Goal: Transaction & Acquisition: Obtain resource

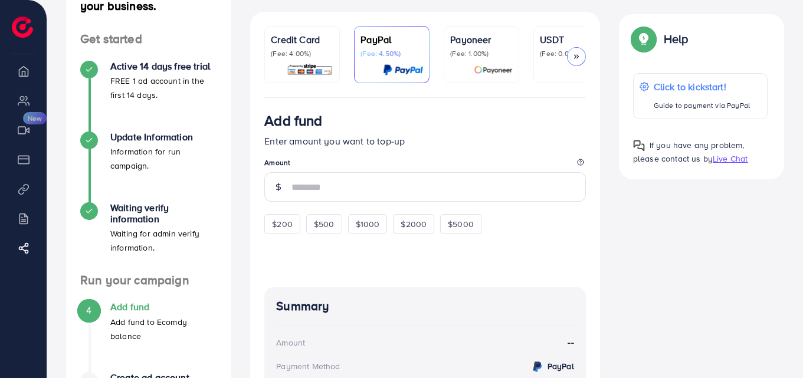
scroll to position [96, 0]
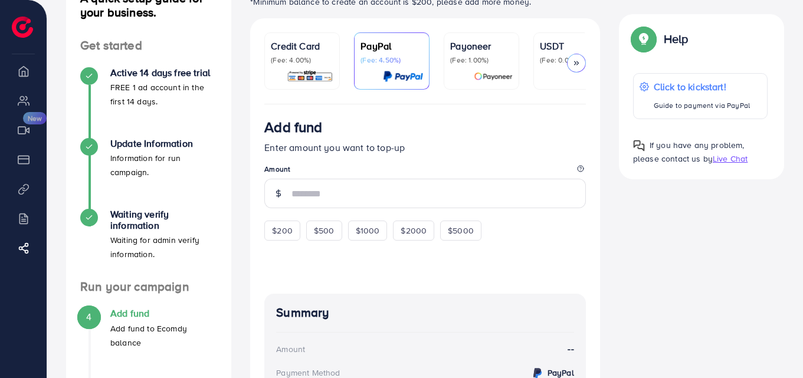
click at [307, 59] on p "(Fee: 4.00%)" at bounding box center [302, 59] width 63 height 9
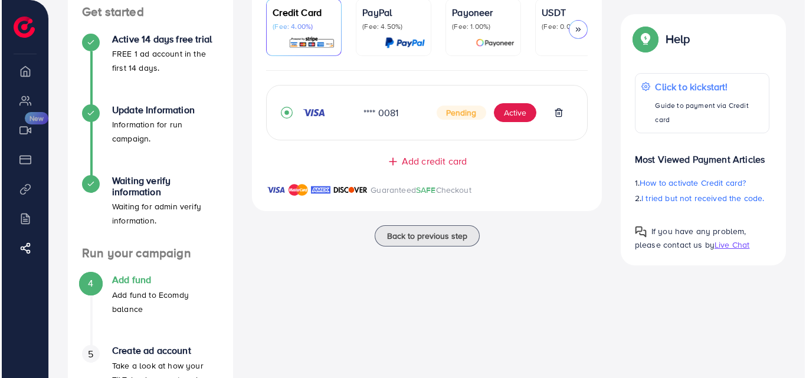
scroll to position [176, 0]
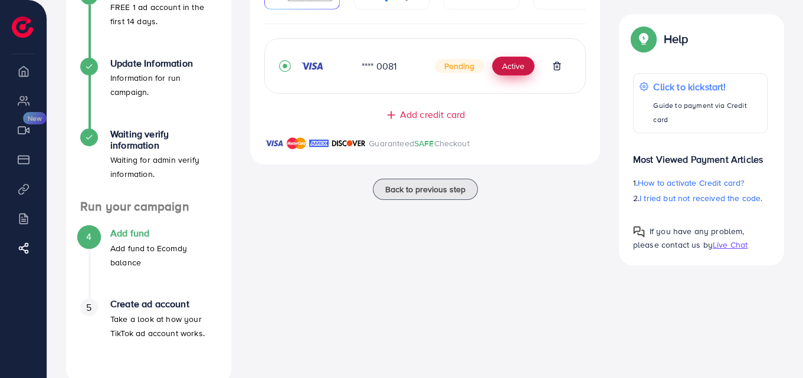
click at [504, 71] on button "Active" at bounding box center [513, 66] width 42 height 19
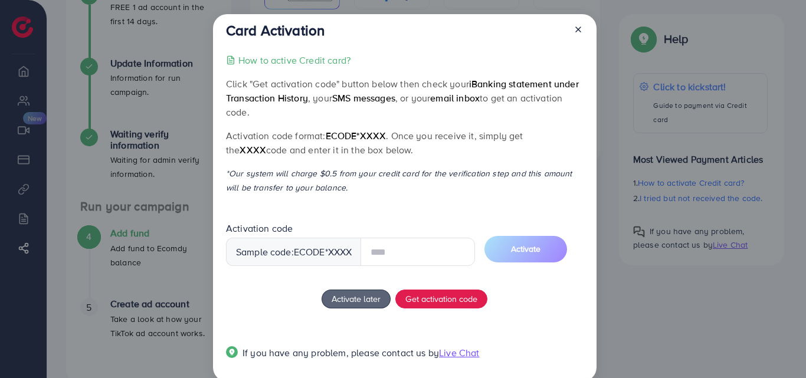
scroll to position [0, 0]
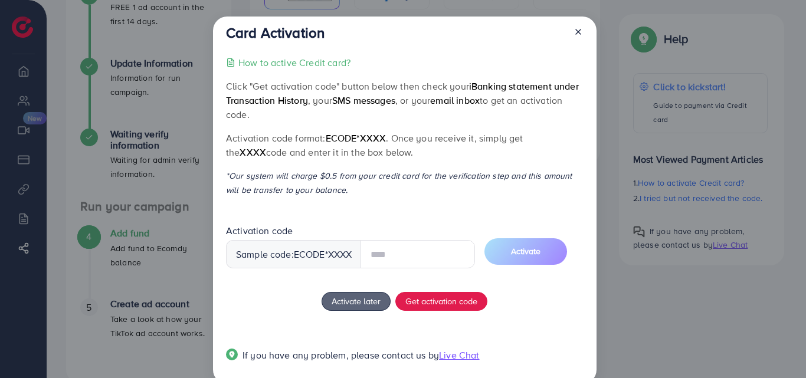
click at [261, 261] on div "Sample code: ecode *XXXX" at bounding box center [294, 254] width 136 height 28
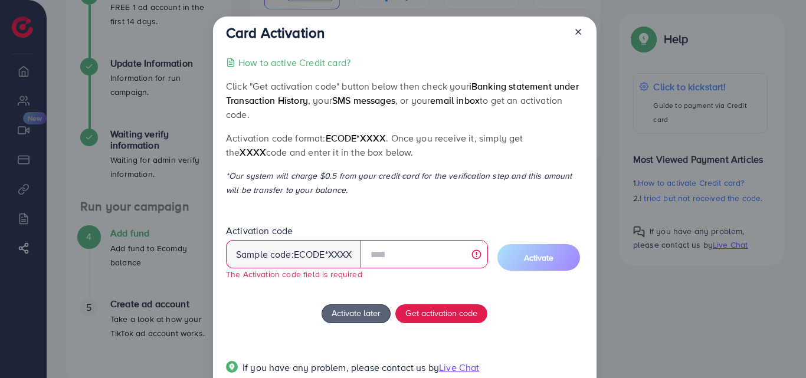
click at [261, 261] on div "Sample code: ecode *XXXX" at bounding box center [294, 254] width 136 height 28
click at [266, 261] on div "Sample code: ecode *XXXX" at bounding box center [294, 254] width 136 height 28
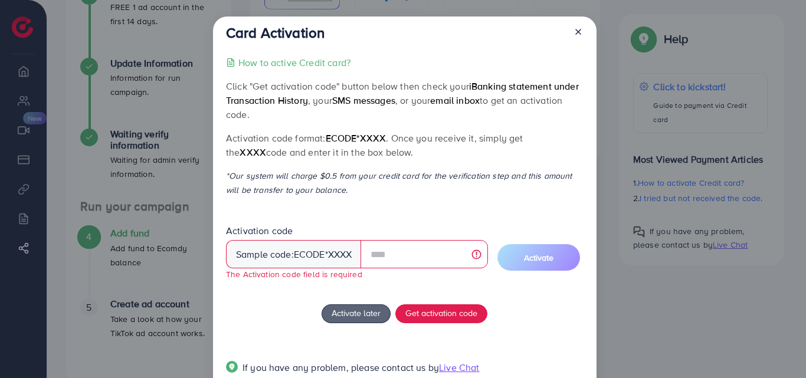
click at [521, 291] on div "How to active Credit card? Click "Get activation code" button below then check …" at bounding box center [404, 221] width 357 height 333
drag, startPoint x: 521, startPoint y: 291, endPoint x: 467, endPoint y: 274, distance: 56.5
click at [467, 274] on div "How to active Credit card? Click "Get activation code" button below then check …" at bounding box center [404, 221] width 357 height 333
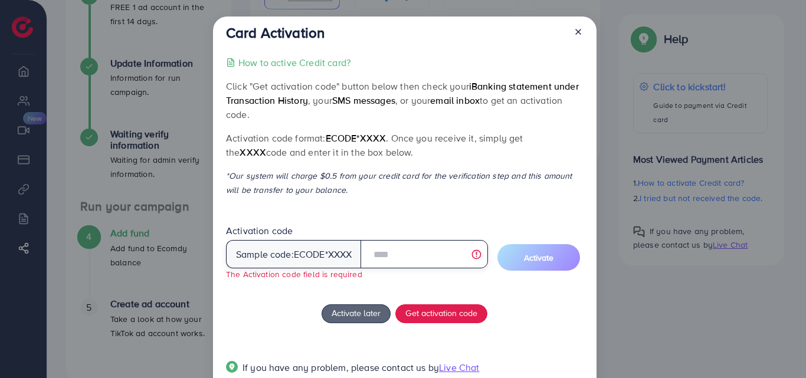
click at [376, 254] on input "text" at bounding box center [423, 254] width 127 height 28
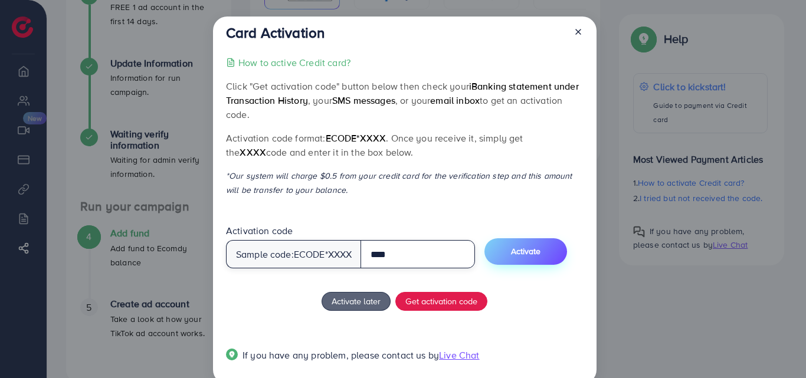
type input "****"
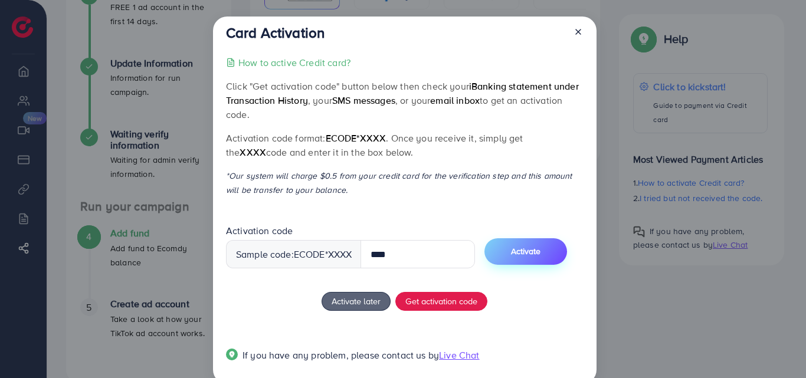
click at [540, 253] on span "Activate" at bounding box center [525, 251] width 29 height 12
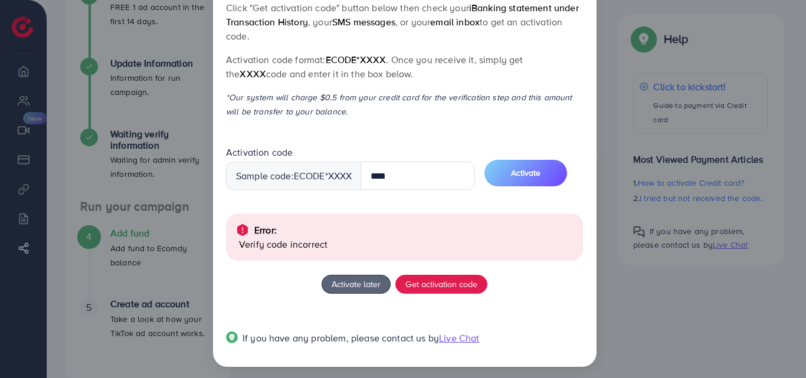
scroll to position [84, 0]
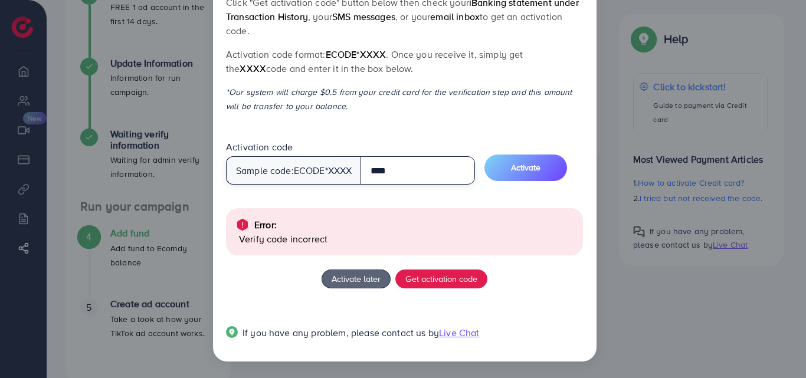
click at [457, 172] on input "****" at bounding box center [417, 170] width 114 height 28
type input "****"
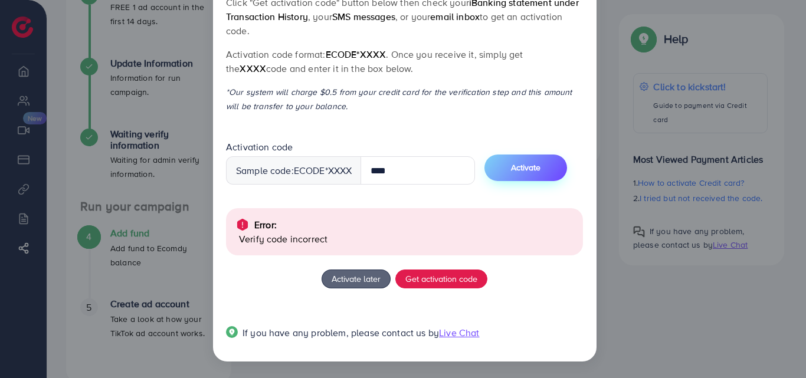
click at [503, 167] on button "Activate" at bounding box center [525, 168] width 83 height 27
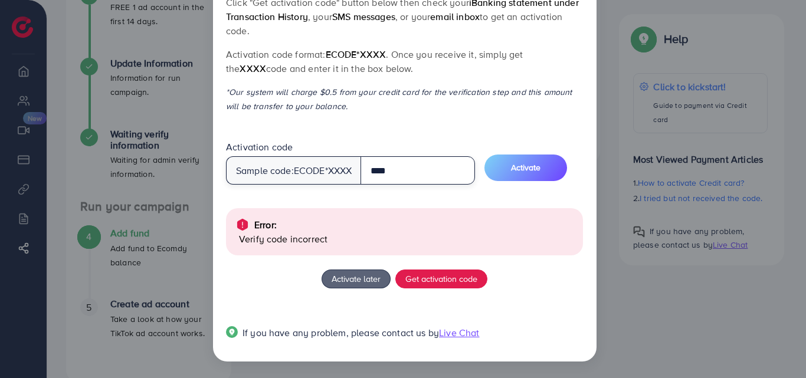
click at [408, 166] on input "****" at bounding box center [417, 170] width 114 height 28
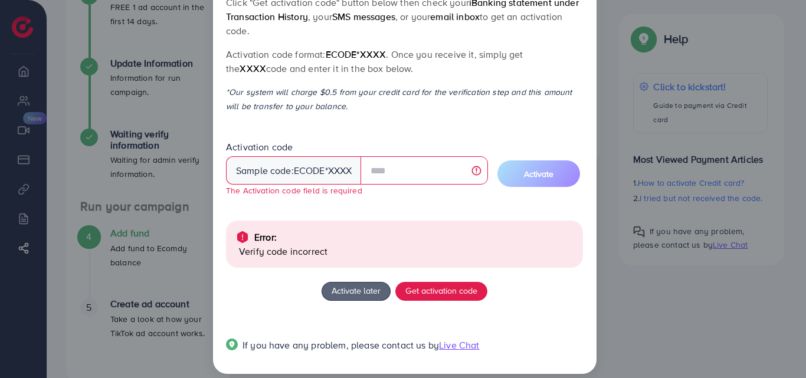
click at [415, 215] on div "How to active Credit card? Click "Get activation code" button below then check …" at bounding box center [404, 169] width 357 height 395
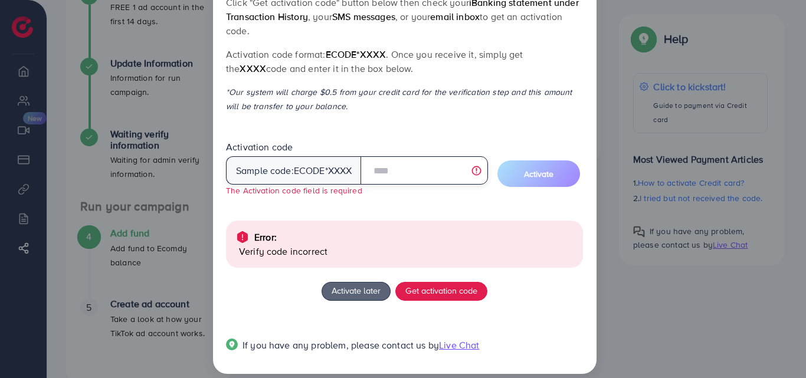
click at [388, 171] on input "text" at bounding box center [423, 170] width 127 height 28
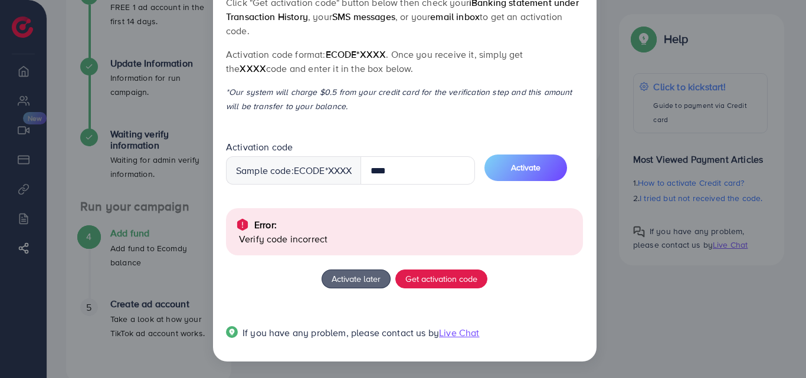
click at [415, 192] on span "Activation code Sample code: ecode *XXXX ****" at bounding box center [351, 168] width 250 height 53
click at [535, 175] on button "Activate" at bounding box center [525, 168] width 83 height 27
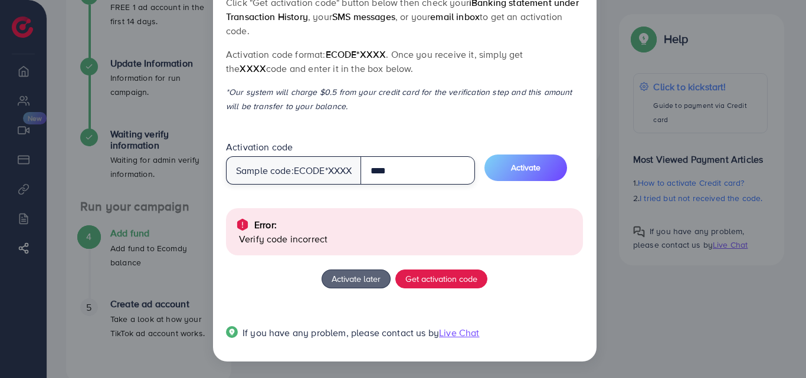
click at [379, 172] on input "****" at bounding box center [417, 170] width 114 height 28
type input "****"
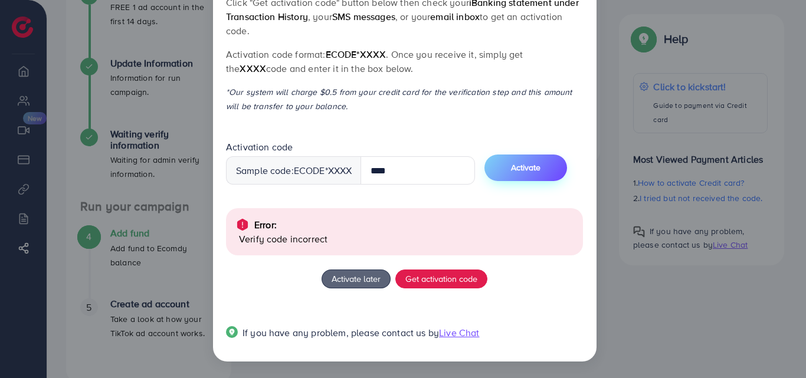
click at [531, 169] on span "Activate" at bounding box center [525, 168] width 29 height 12
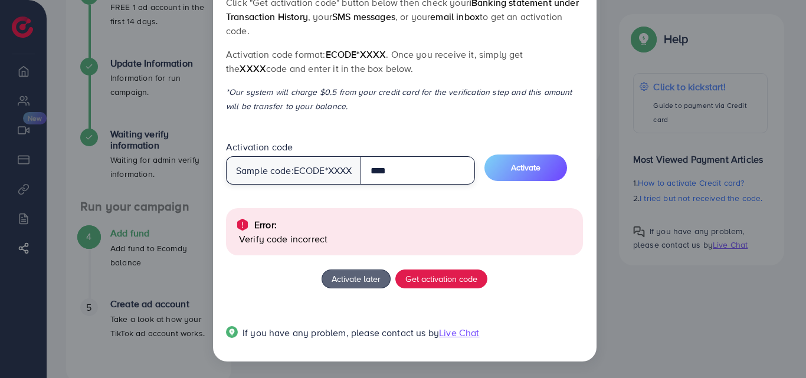
click at [403, 176] on input "****" at bounding box center [417, 170] width 114 height 28
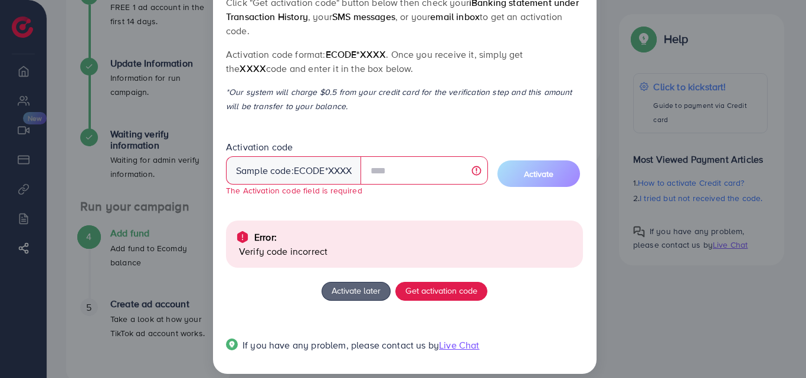
click at [383, 213] on div "How to active Credit card? Click "Get activation code" button below then check …" at bounding box center [404, 169] width 357 height 395
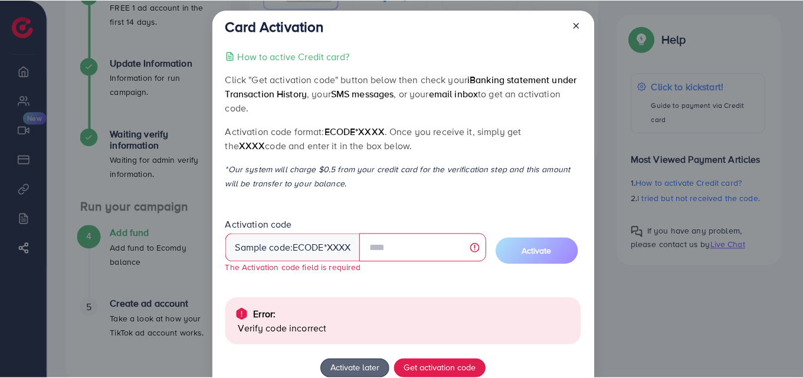
scroll to position [0, 0]
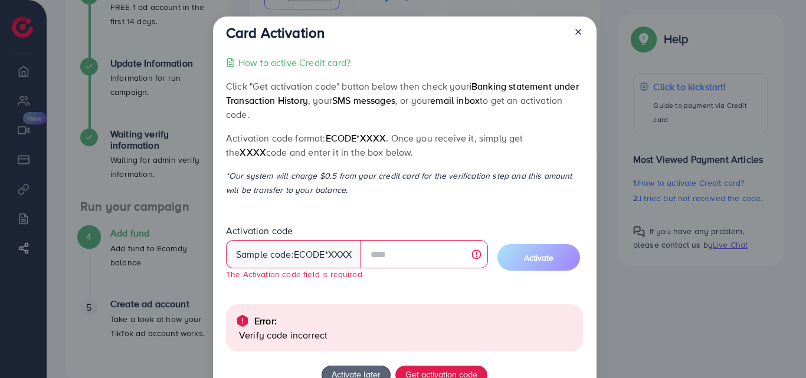
click at [577, 28] on icon at bounding box center [577, 31] width 9 height 9
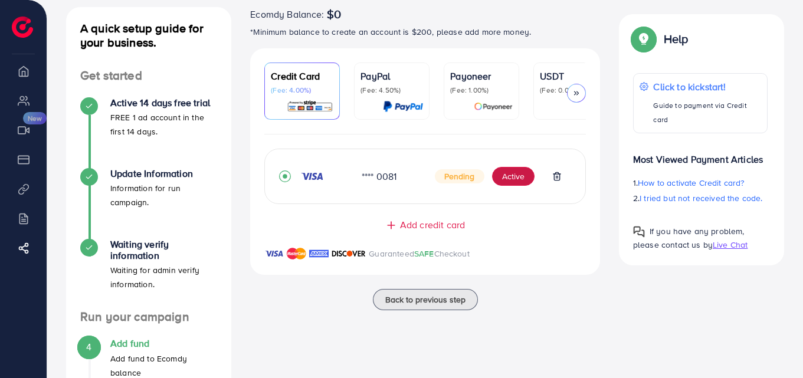
scroll to position [201, 0]
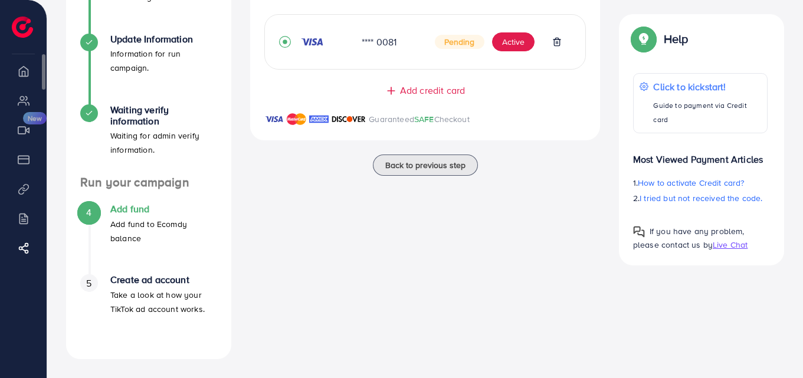
click at [25, 154] on li "Payment" at bounding box center [23, 159] width 47 height 24
click at [25, 40] on div at bounding box center [64, 21] width 129 height 42
click at [21, 35] on img at bounding box center [22, 27] width 21 height 21
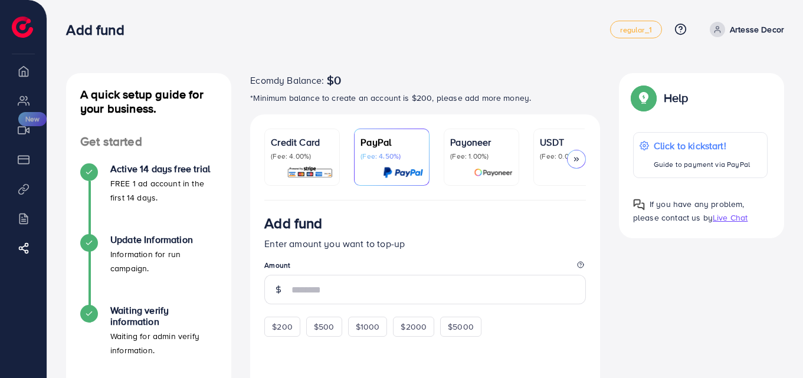
click at [279, 165] on div "Credit Card (Fee: 4.00%)" at bounding box center [302, 157] width 63 height 44
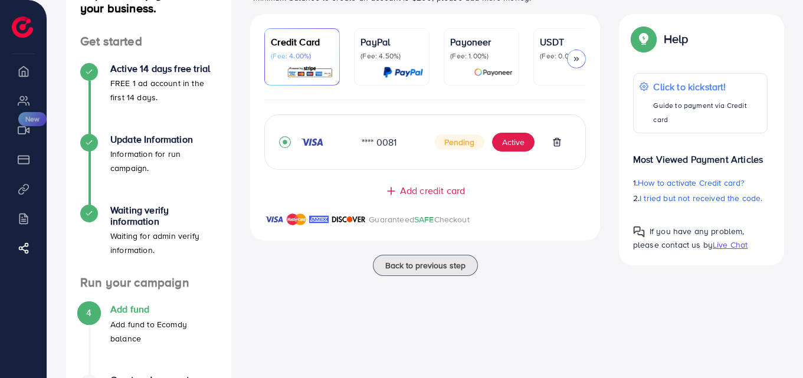
scroll to position [103, 0]
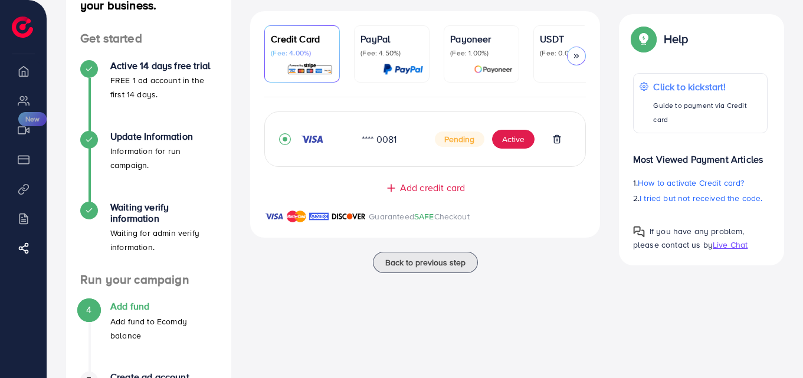
click at [572, 48] on div at bounding box center [576, 56] width 19 height 19
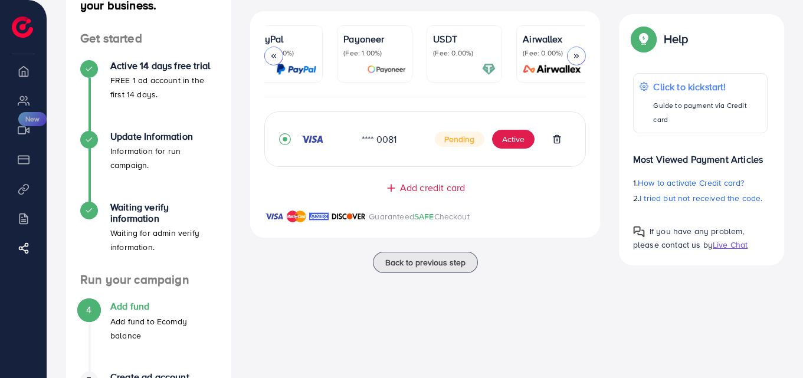
scroll to position [0, 113]
click at [432, 51] on p "(Fee: 0.00%)" at bounding box center [458, 52] width 63 height 9
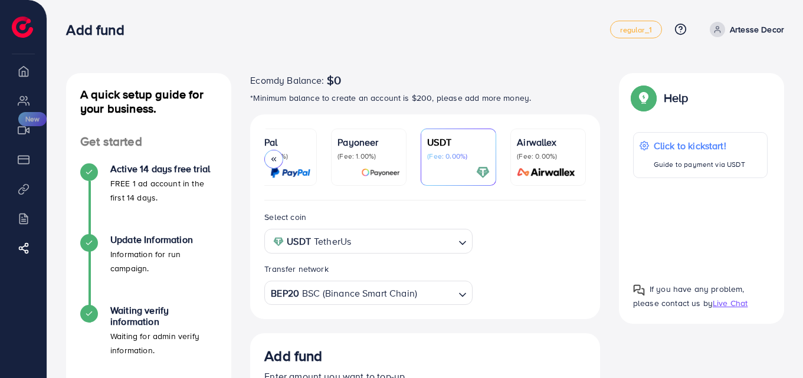
click at [271, 152] on div at bounding box center [273, 159] width 19 height 19
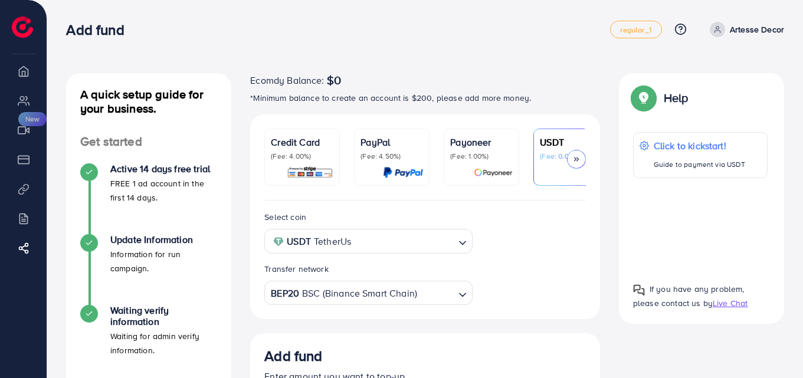
click at [279, 152] on p "(Fee: 4.00%)" at bounding box center [302, 156] width 63 height 9
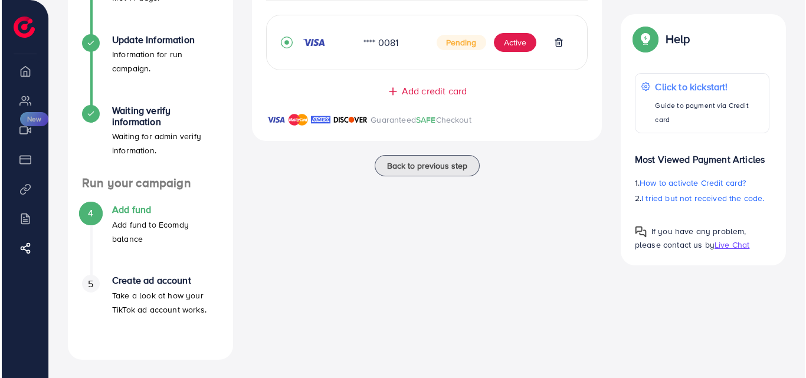
scroll to position [61, 0]
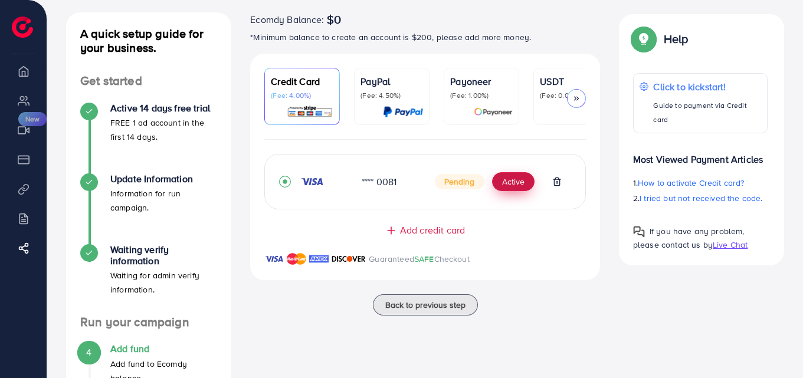
click at [506, 191] on button "Active" at bounding box center [513, 181] width 42 height 19
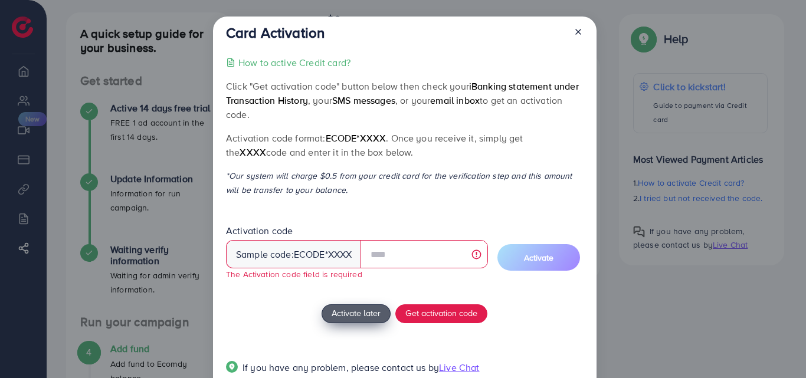
click at [349, 304] on button "Activate later" at bounding box center [355, 313] width 69 height 19
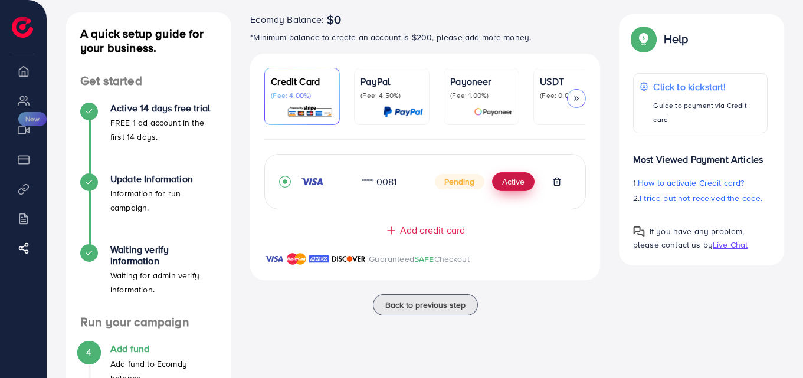
click at [520, 183] on button "Active" at bounding box center [513, 181] width 42 height 19
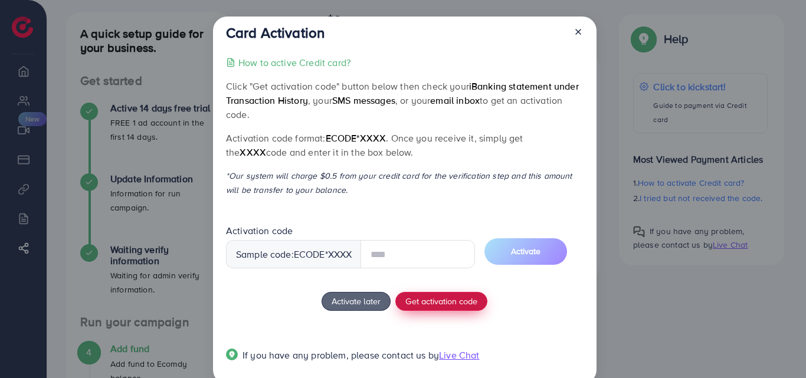
click at [429, 298] on div "How to active Credit card? Click "Get activation code" button below then check …" at bounding box center [404, 215] width 357 height 321
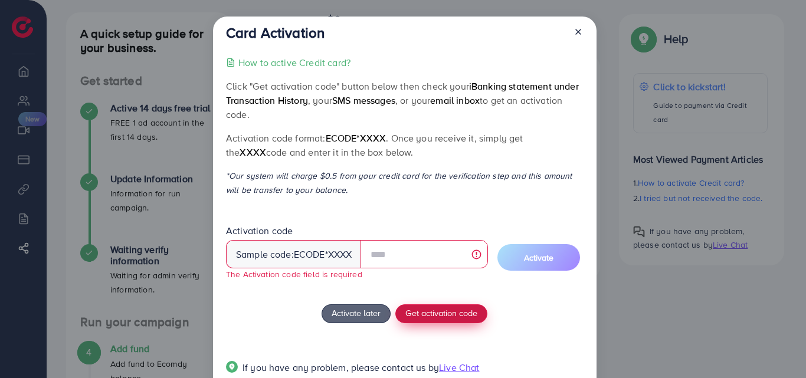
click at [432, 311] on span "Get activation code" at bounding box center [441, 313] width 72 height 12
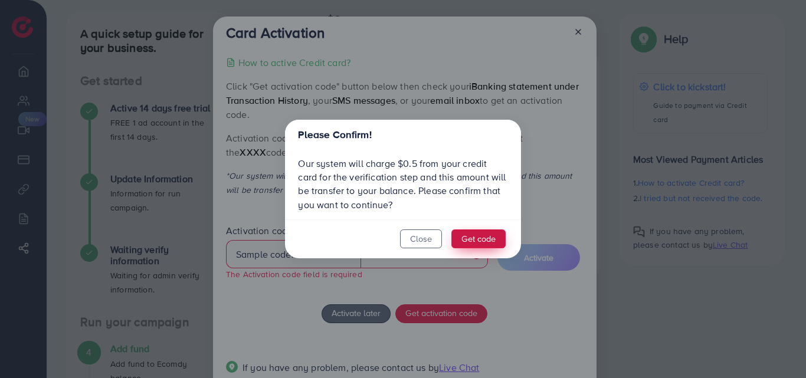
click at [467, 241] on button "Get code" at bounding box center [478, 238] width 54 height 19
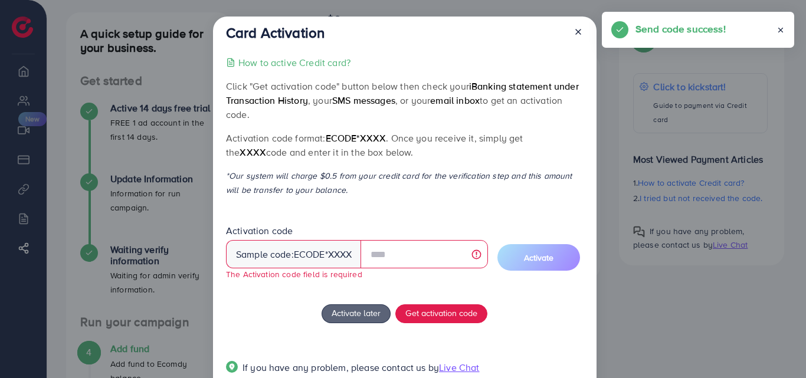
click at [654, 39] on div "Send code success!" at bounding box center [698, 30] width 192 height 36
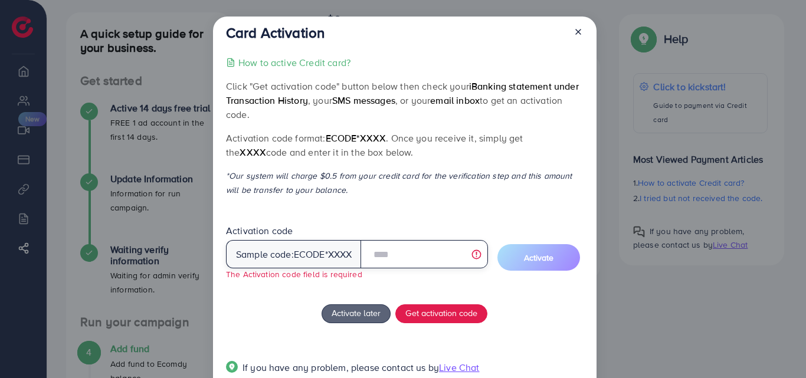
click at [397, 254] on input "text" at bounding box center [423, 254] width 127 height 28
type input "*"
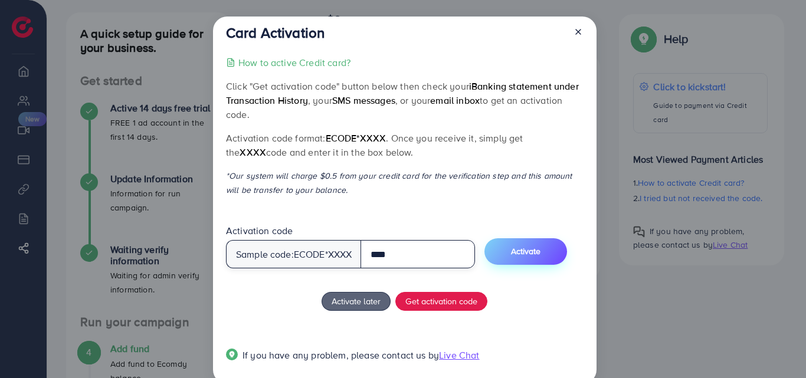
type input "****"
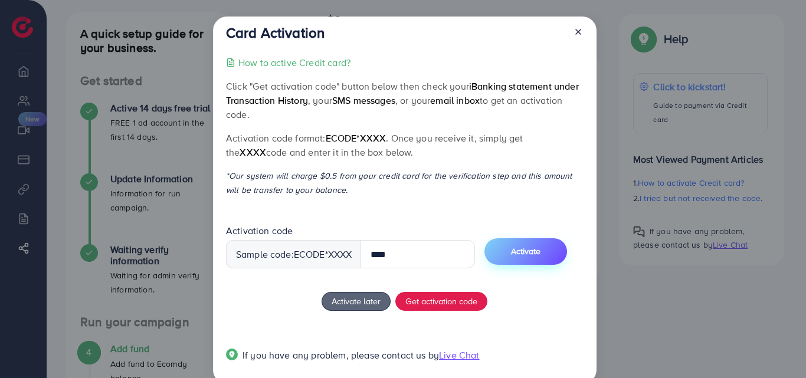
click at [546, 244] on button "Activate" at bounding box center [525, 251] width 83 height 27
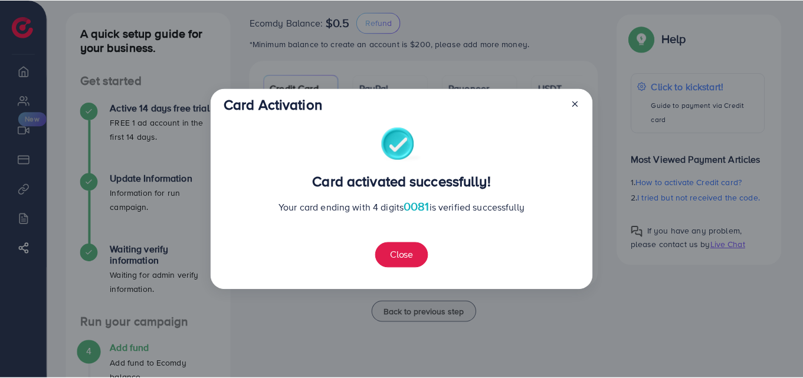
scroll to position [87, 0]
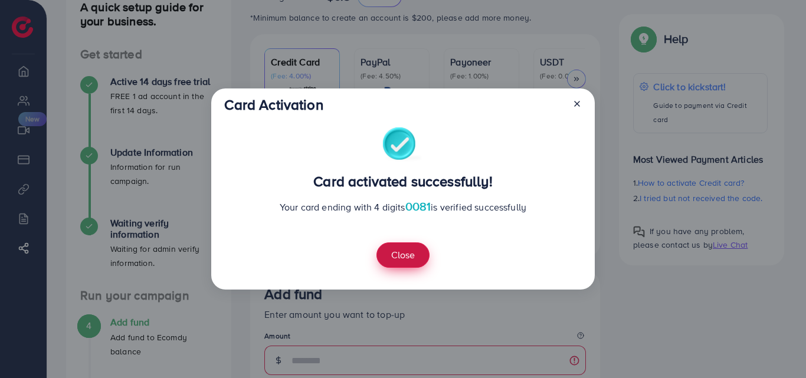
click at [399, 255] on button "Close" at bounding box center [402, 254] width 53 height 25
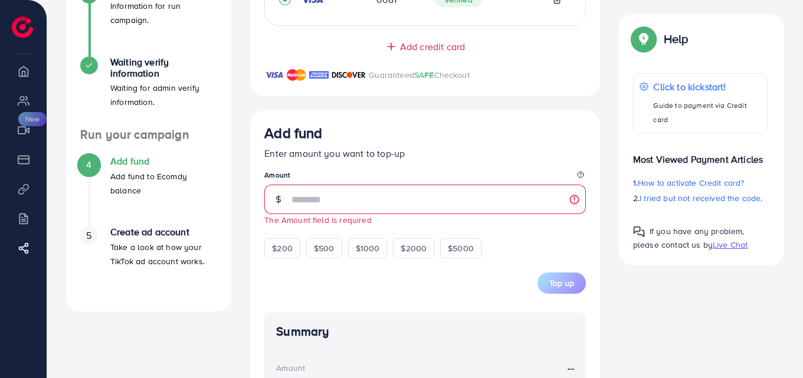
scroll to position [256, 0]
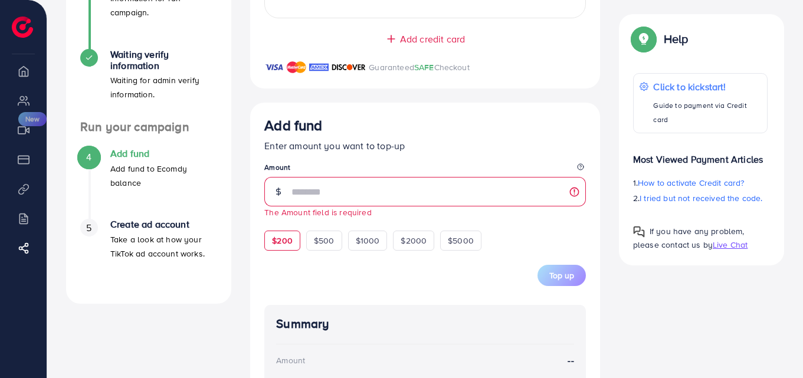
click at [277, 251] on div "$200" at bounding box center [282, 241] width 36 height 20
type input "***"
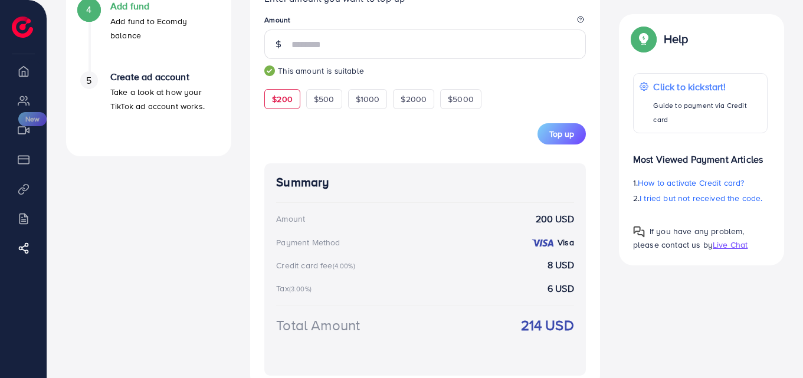
scroll to position [411, 0]
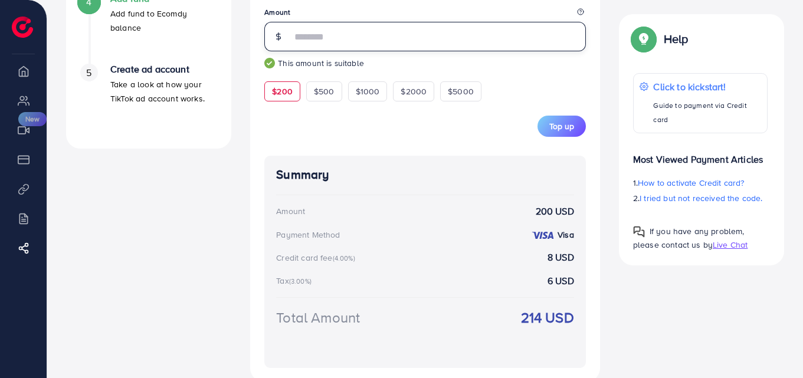
click at [323, 44] on input "***" at bounding box center [438, 36] width 294 height 29
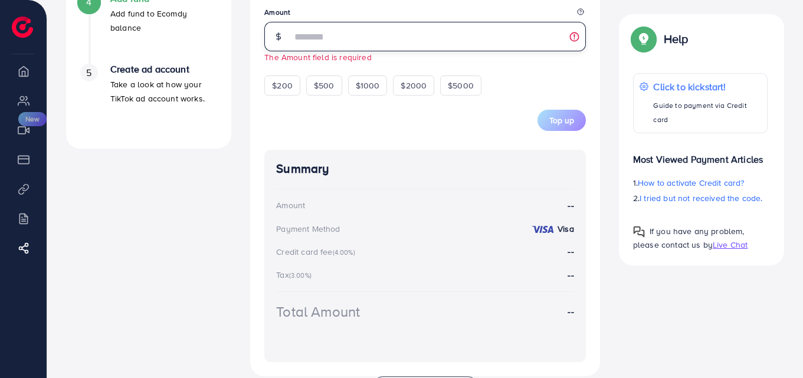
type input "*"
type input "**"
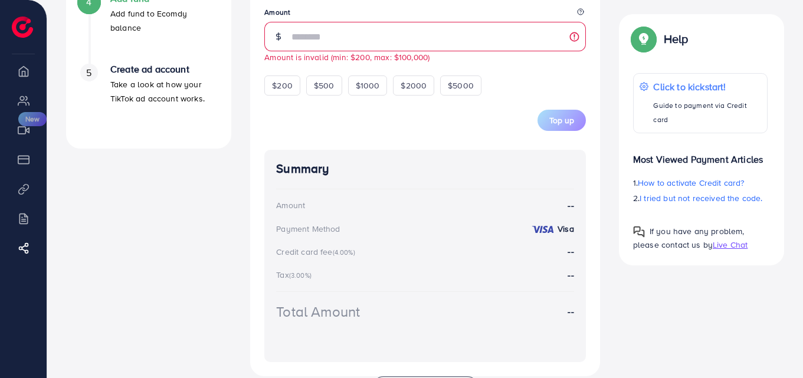
click at [301, 115] on div "Top up" at bounding box center [424, 120] width 321 height 21
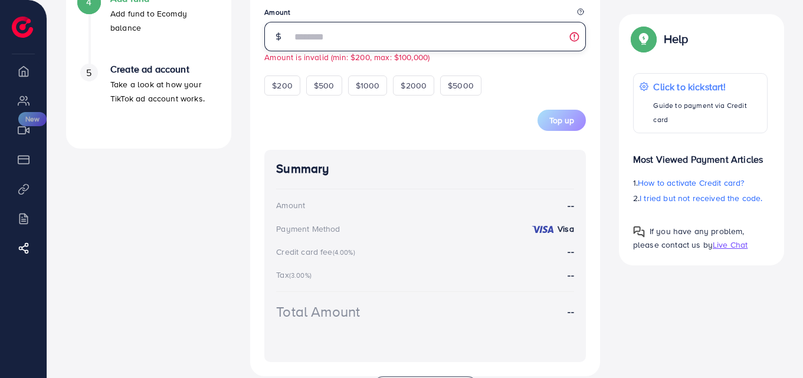
click at [429, 35] on input "**" at bounding box center [438, 36] width 294 height 29
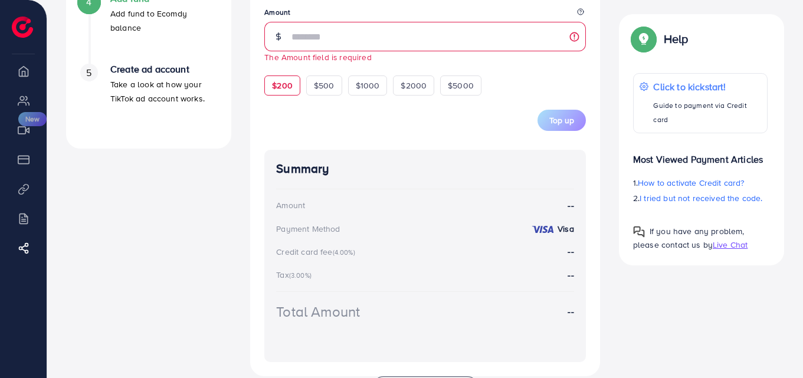
click at [288, 87] on span "$200" at bounding box center [282, 86] width 21 height 12
type input "***"
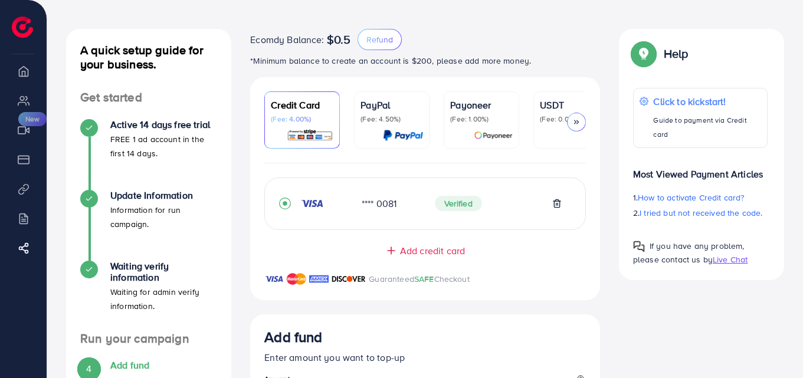
scroll to position [45, 0]
click at [380, 41] on span "Refund" at bounding box center [379, 39] width 27 height 12
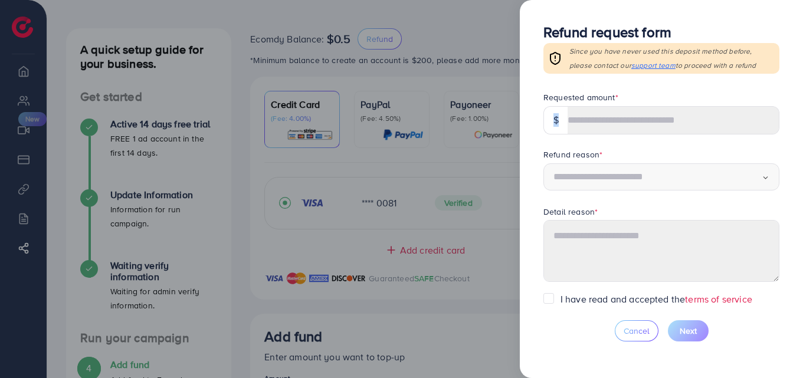
click at [584, 123] on div "$" at bounding box center [661, 120] width 236 height 28
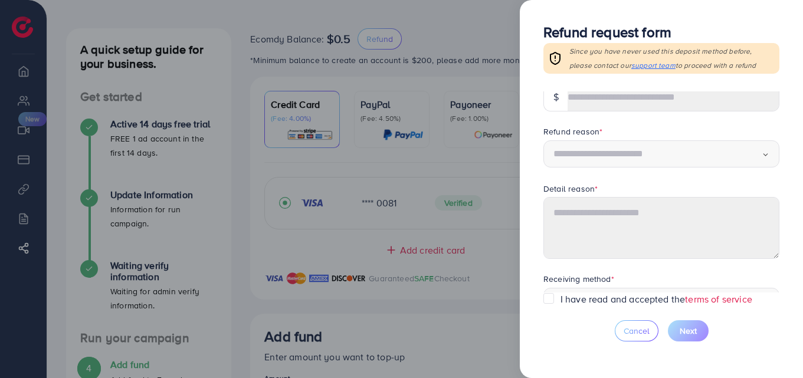
scroll to position [61, 0]
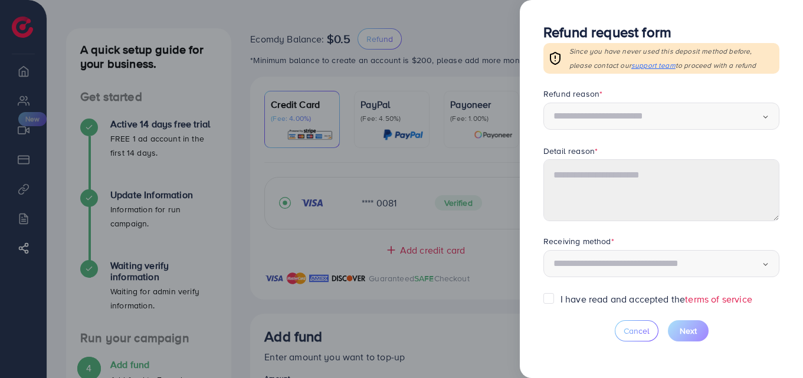
click at [622, 277] on div "Loading..." at bounding box center [661, 264] width 236 height 28
click at [633, 340] on button "Cancel" at bounding box center [637, 330] width 44 height 21
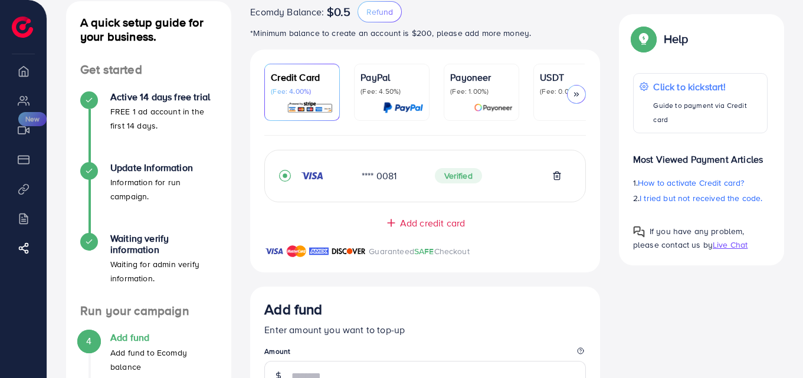
scroll to position [71, 0]
click at [373, 17] on span "Refund" at bounding box center [379, 12] width 27 height 12
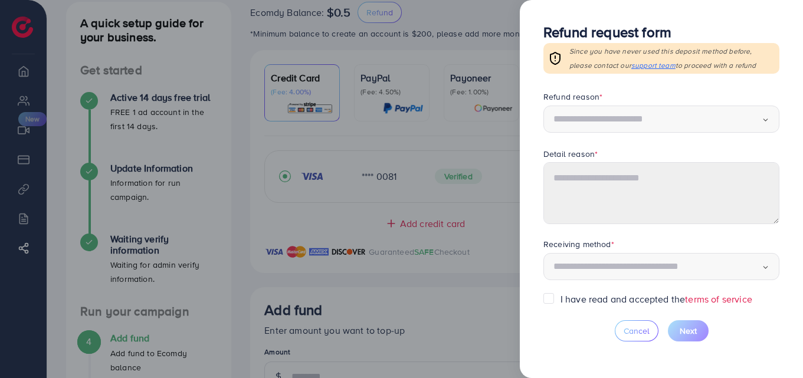
scroll to position [61, 0]
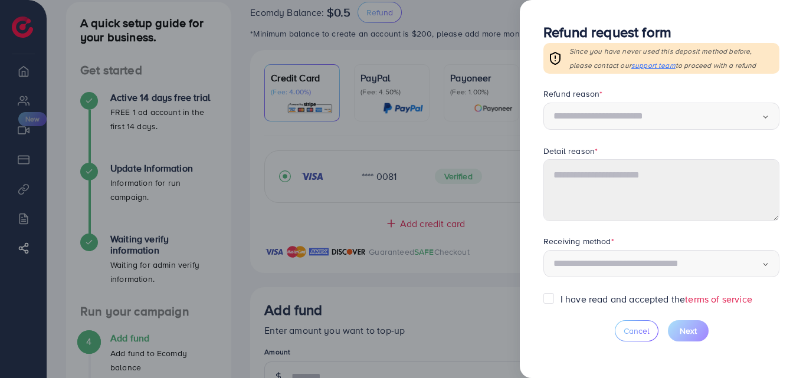
click at [765, 265] on icon "Search for option" at bounding box center [766, 265] width 8 height 8
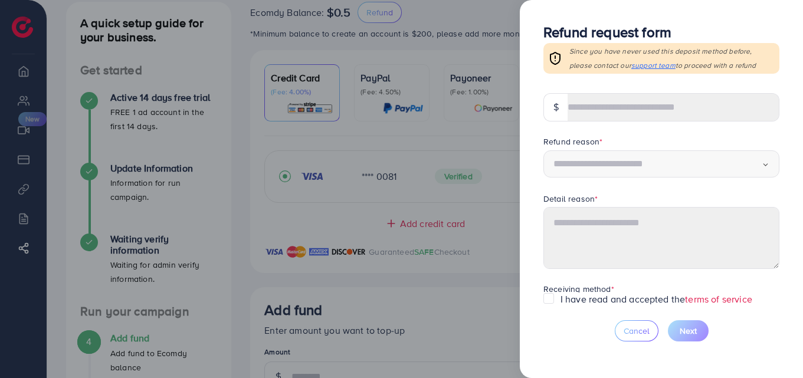
scroll to position [0, 0]
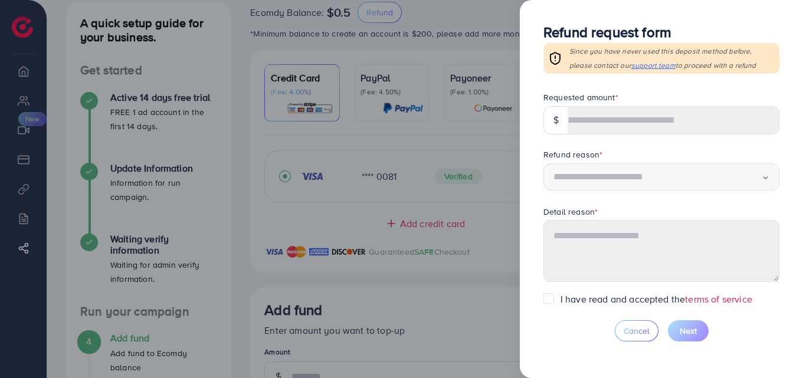
click at [470, 40] on div at bounding box center [401, 189] width 803 height 378
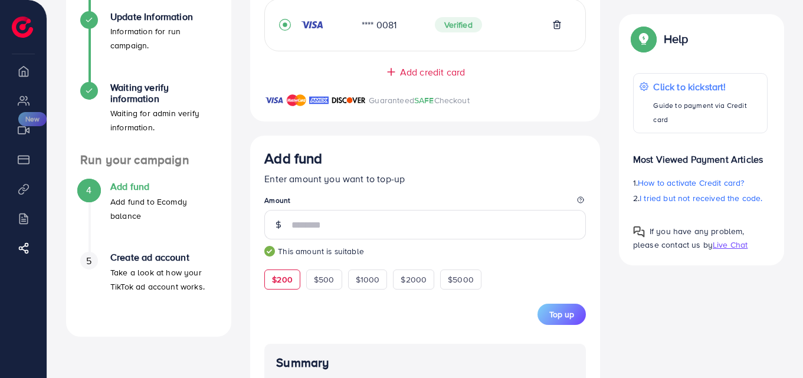
scroll to position [237, 0]
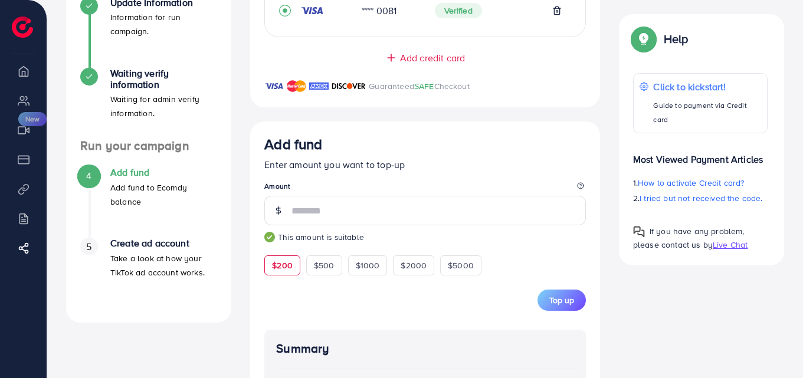
click at [18, 22] on img at bounding box center [22, 27] width 21 height 21
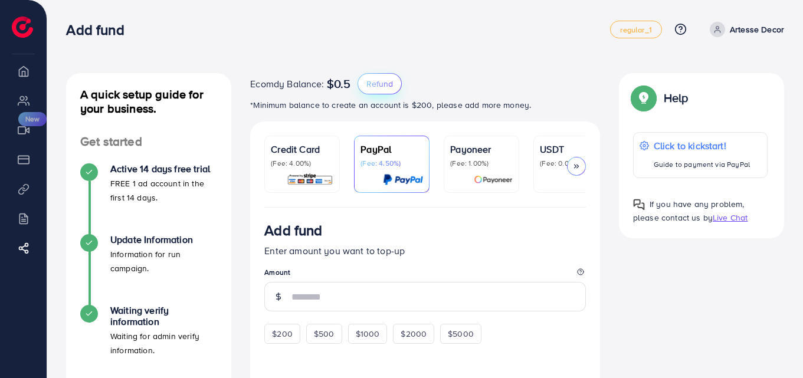
click at [382, 80] on span "Refund" at bounding box center [379, 84] width 27 height 12
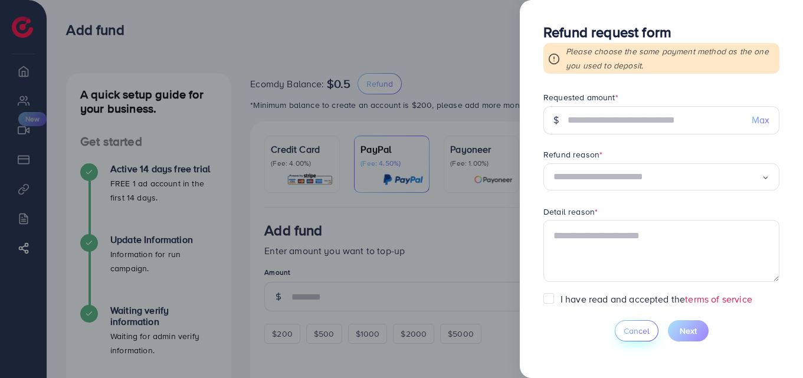
click at [625, 332] on span "Cancel" at bounding box center [636, 331] width 26 height 12
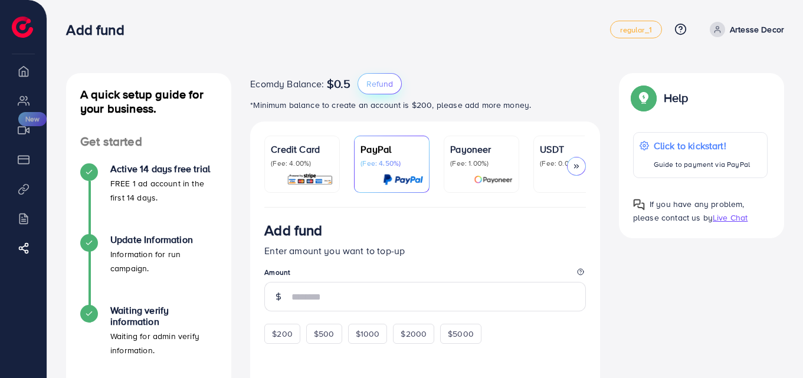
click at [385, 90] on button "Refund" at bounding box center [379, 83] width 44 height 21
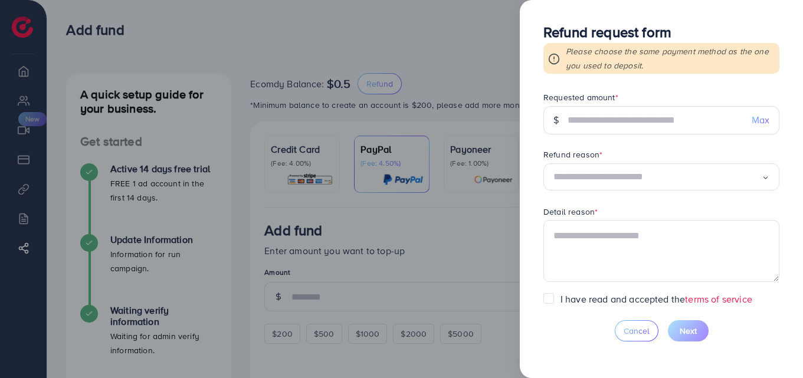
click at [560, 300] on label "I have read and accepted the terms of service" at bounding box center [656, 300] width 192 height 14
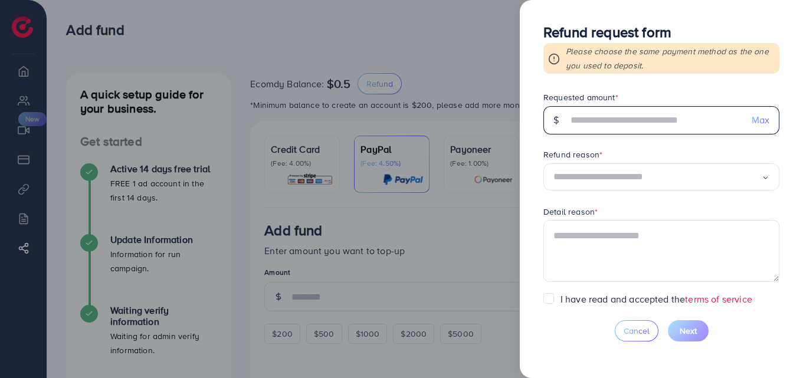
click at [662, 127] on input "text" at bounding box center [654, 120] width 175 height 28
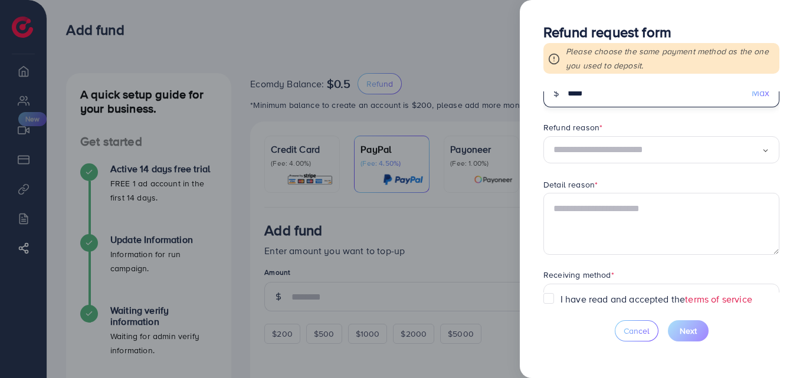
scroll to position [28, 0]
type input "****"
click at [667, 148] on input "Search for option" at bounding box center [657, 149] width 208 height 18
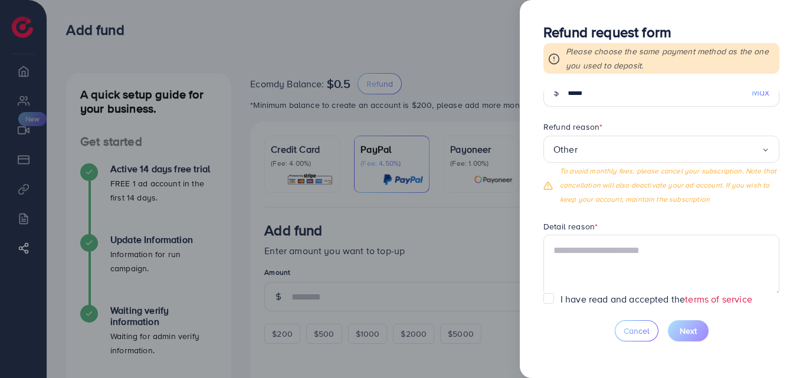
click at [685, 234] on form "Requested amount * $ **** Max Refund reason * Other Loading... Permanent servic…" at bounding box center [661, 191] width 236 height 201
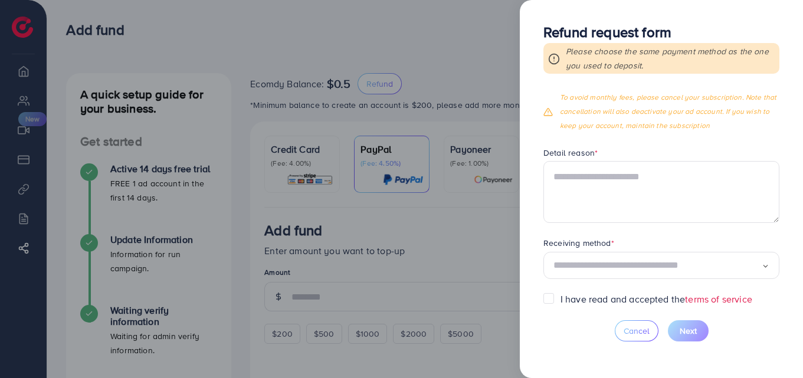
scroll to position [103, 0]
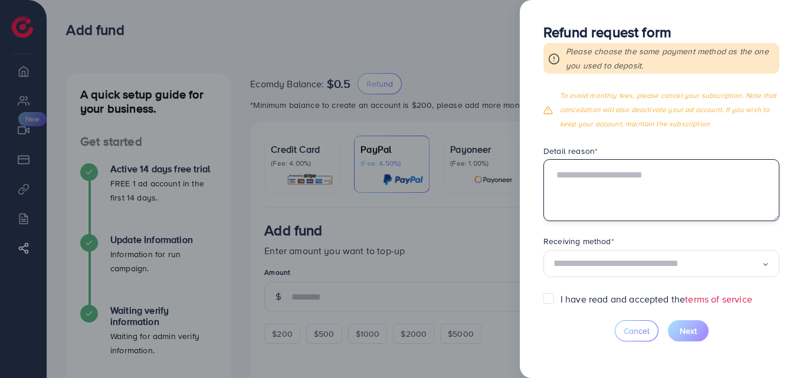
click at [655, 193] on textarea at bounding box center [661, 189] width 236 height 61
type textarea "*"
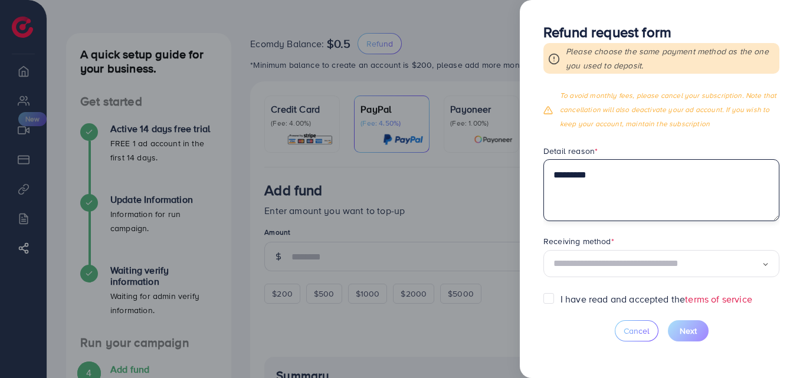
scroll to position [41, 0]
click at [655, 191] on textarea "*********" at bounding box center [661, 189] width 236 height 61
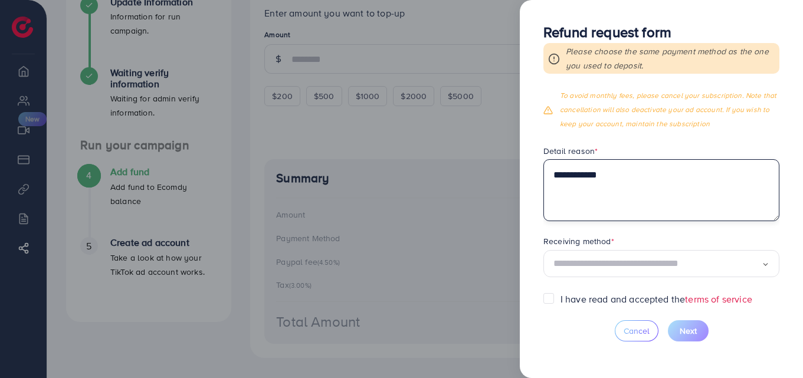
scroll to position [238, 0]
type textarea "**********"
click at [683, 273] on div "Loading..." at bounding box center [661, 264] width 236 height 28
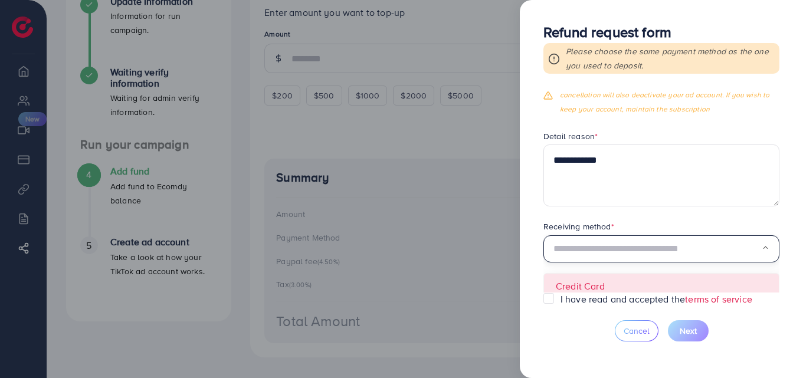
scroll to position [124, 0]
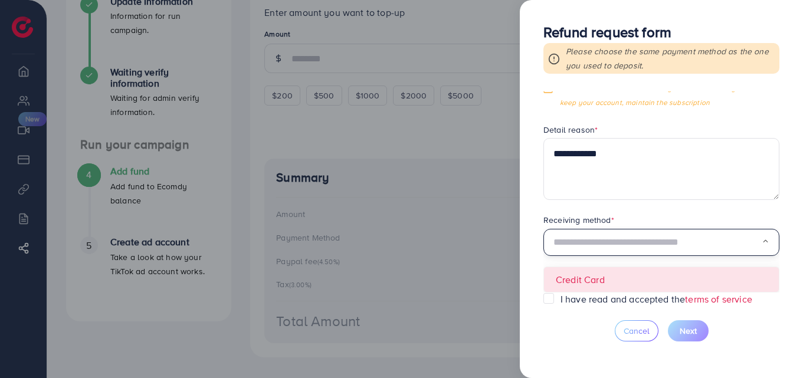
click at [763, 241] on polyline "Search for option" at bounding box center [765, 242] width 4 height 2
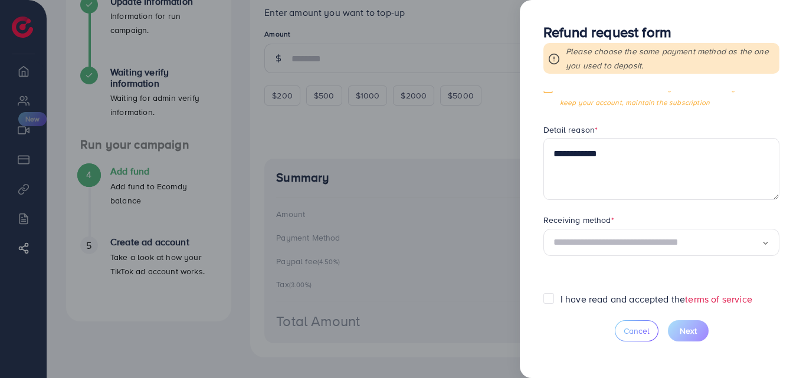
scroll to position [103, 0]
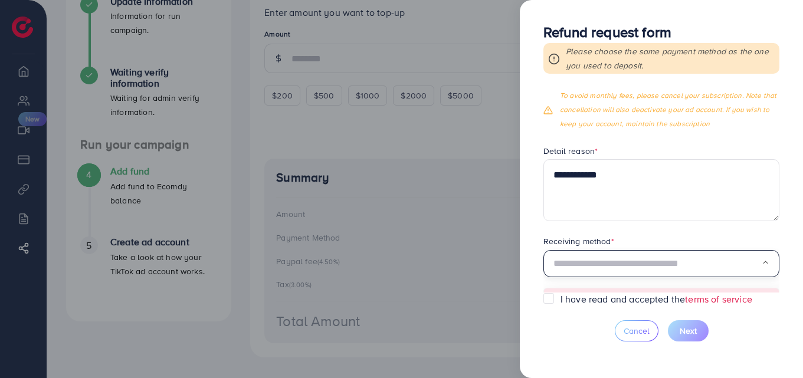
click at [763, 266] on icon "Search for option" at bounding box center [766, 263] width 8 height 8
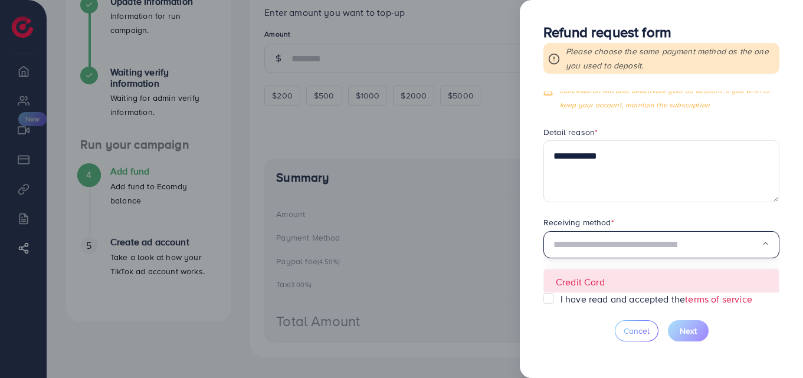
scroll to position [124, 0]
click at [681, 239] on input "Search for option" at bounding box center [657, 243] width 208 height 18
click at [680, 281] on form "**********" at bounding box center [661, 191] width 236 height 201
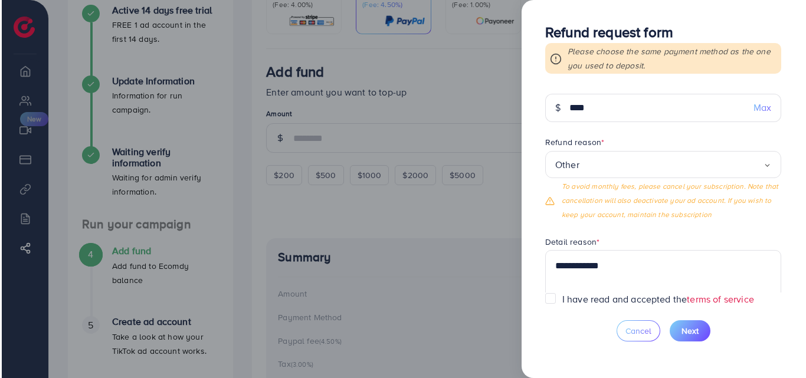
scroll to position [0, 0]
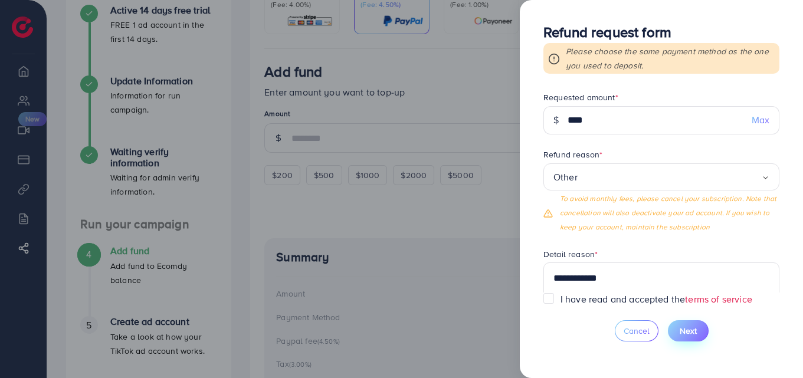
click at [695, 325] on span "Next" at bounding box center [688, 331] width 17 height 12
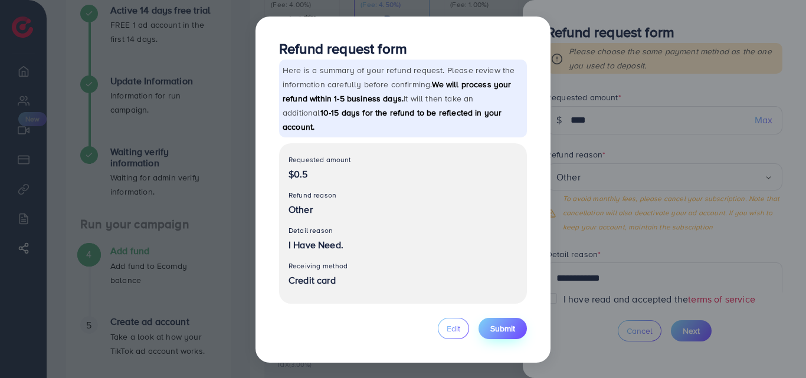
click at [502, 323] on span "Submit" at bounding box center [502, 329] width 25 height 12
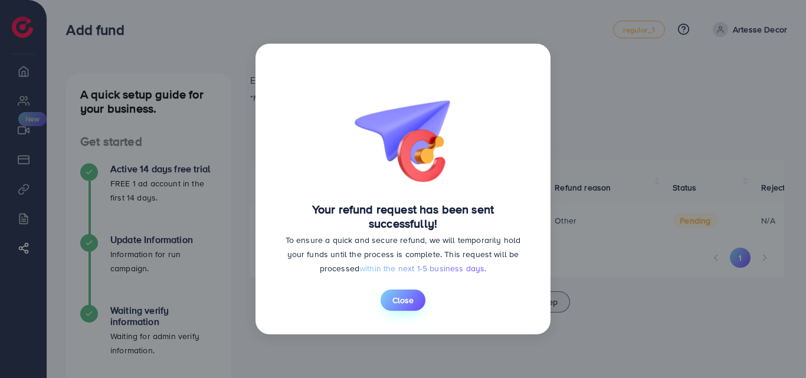
click at [412, 305] on span "Close" at bounding box center [402, 300] width 21 height 12
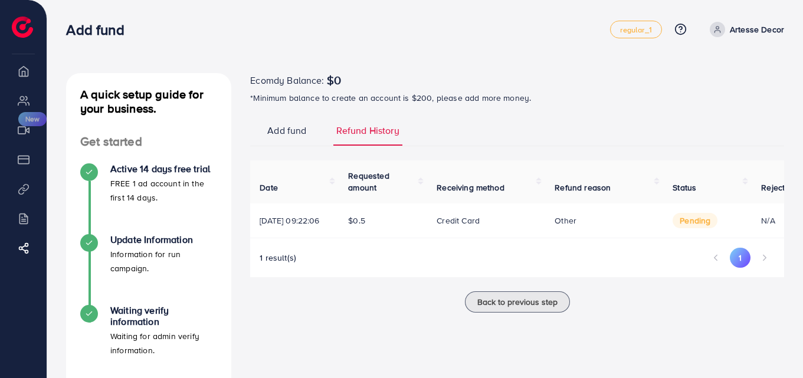
click at [280, 142] on link "Add fund" at bounding box center [286, 135] width 45 height 22
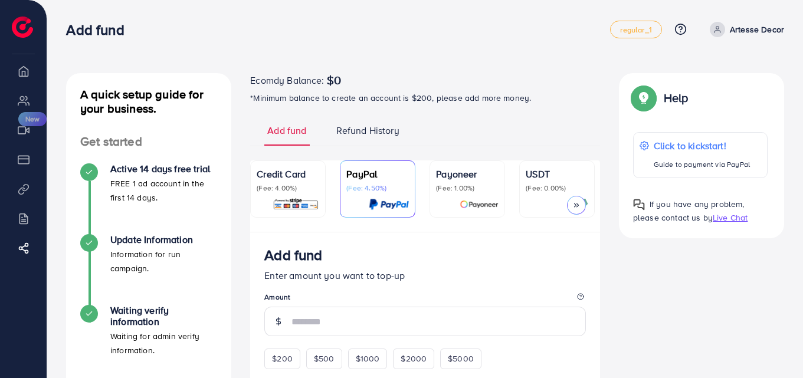
click at [294, 182] on div "Credit Card (Fee: 4.00%)" at bounding box center [288, 180] width 63 height 26
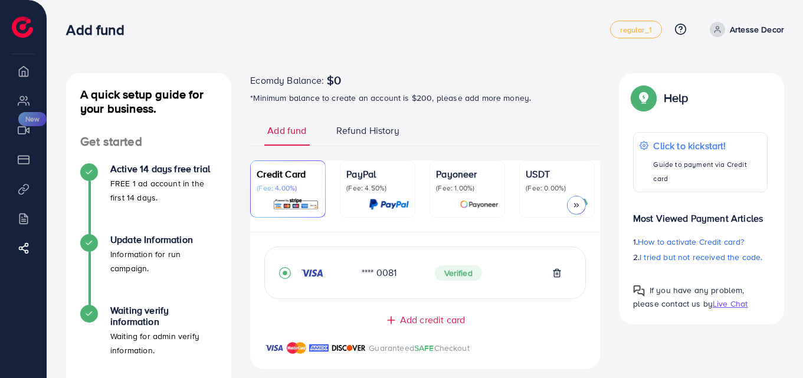
click at [362, 135] on span "Refund History" at bounding box center [367, 131] width 63 height 14
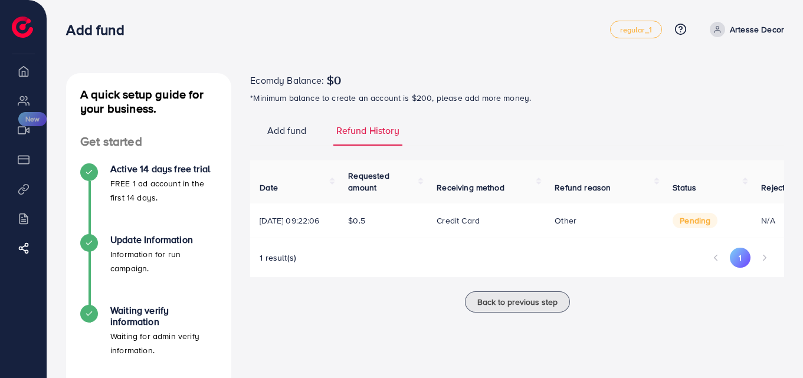
click at [287, 133] on span "Add fund" at bounding box center [286, 131] width 39 height 14
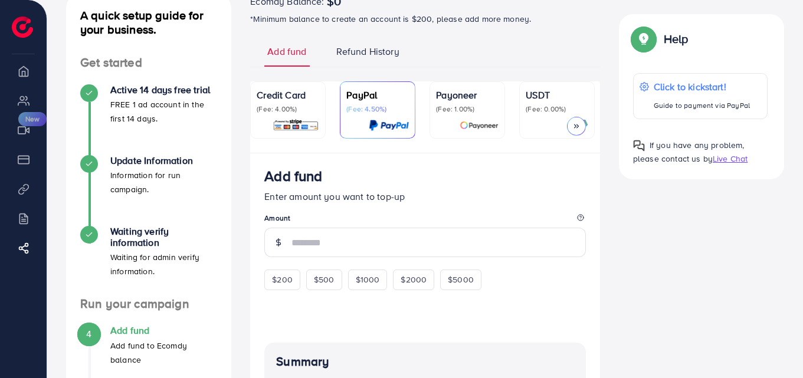
scroll to position [83, 0]
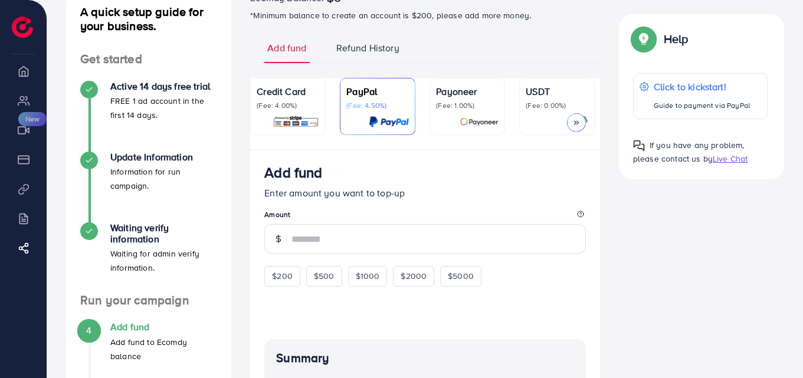
click at [533, 101] on p "(Fee: 0.00%)" at bounding box center [557, 105] width 63 height 9
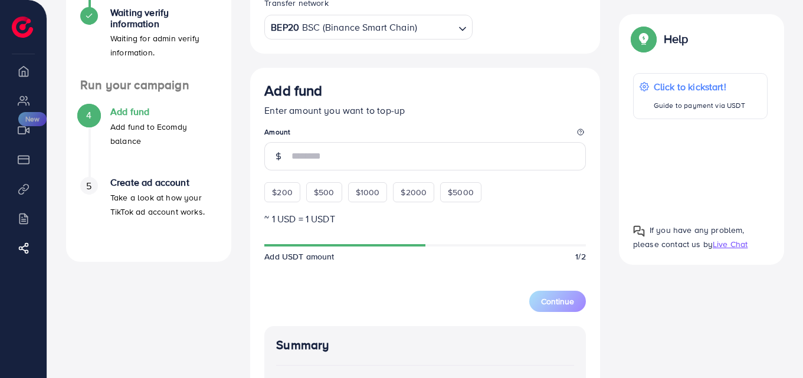
scroll to position [300, 0]
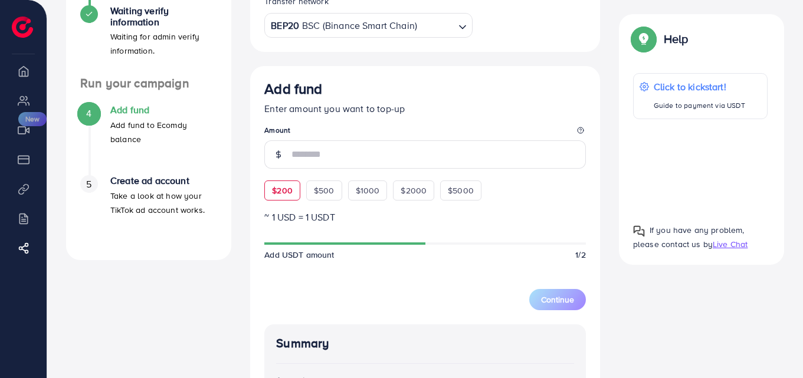
click at [274, 191] on span "$200" at bounding box center [282, 191] width 21 height 12
type input "***"
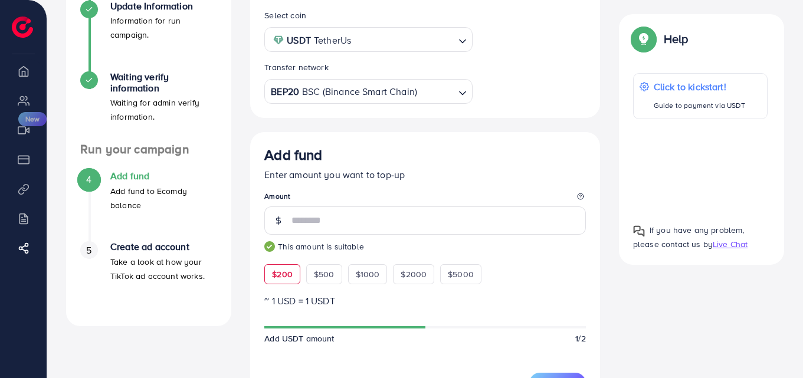
scroll to position [232, 0]
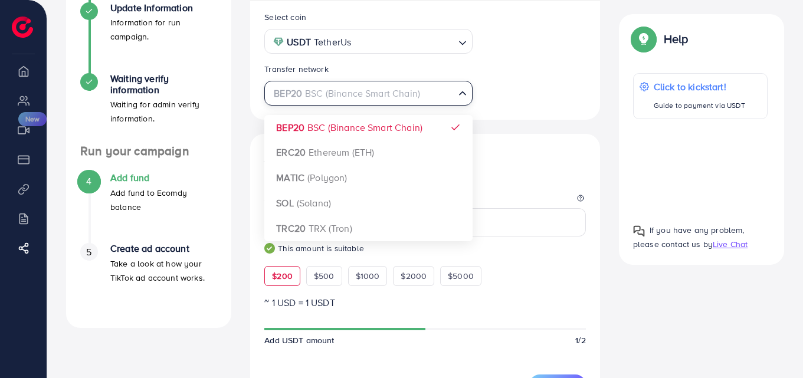
click at [415, 103] on div "BEP20 BSC (Binance Smart Chain)" at bounding box center [361, 92] width 186 height 21
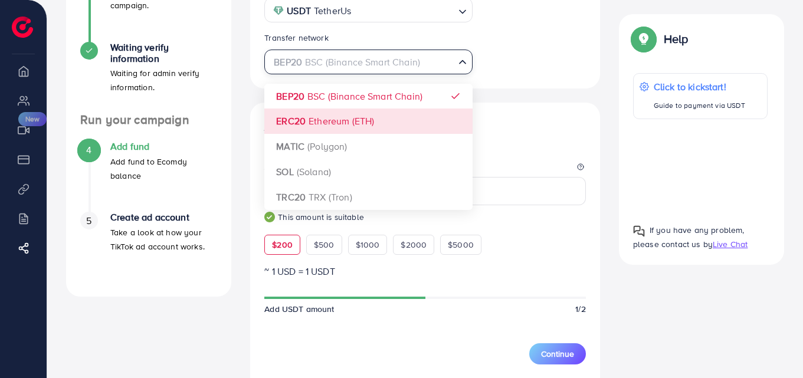
scroll to position [262, 0]
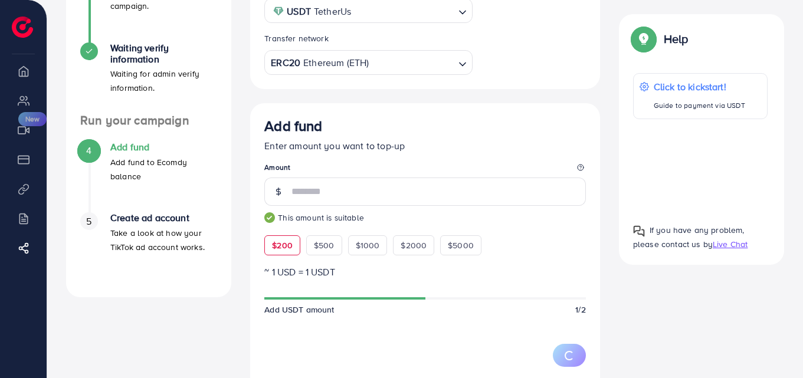
click at [388, 123] on div "Select coin USDT TetherUs Loading... Transfer network ERC20 Ethereum (ETH) Load…" at bounding box center [425, 300] width 350 height 660
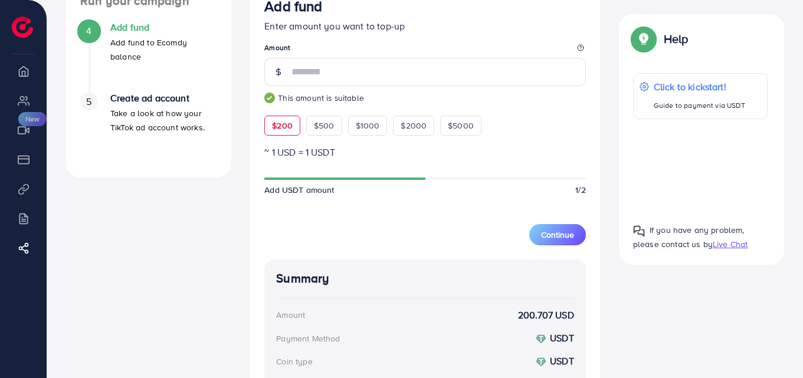
scroll to position [370, 0]
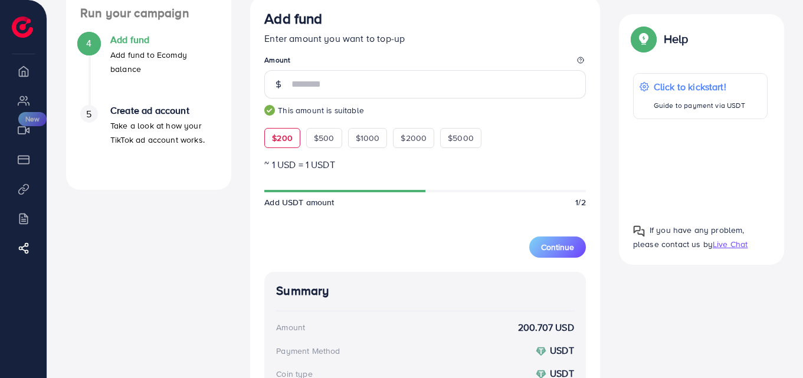
click at [387, 214] on form "Add fund Enter amount you want to top-up Amount *** This amount is suitable $20…" at bounding box center [424, 134] width 321 height 248
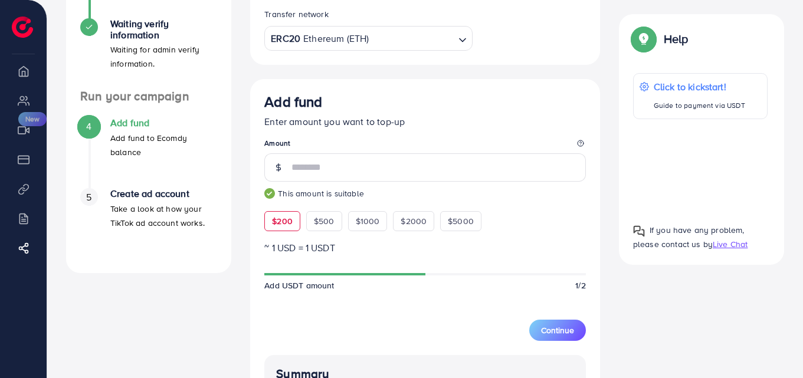
scroll to position [287, 0]
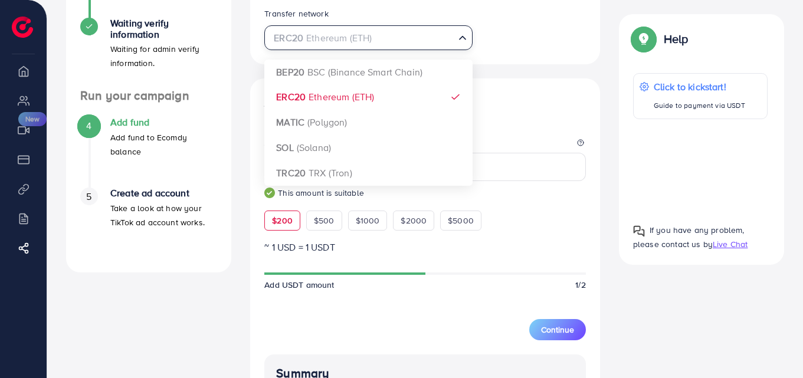
click at [363, 41] on div "ERC20 Ethereum (ETH)" at bounding box center [361, 37] width 186 height 21
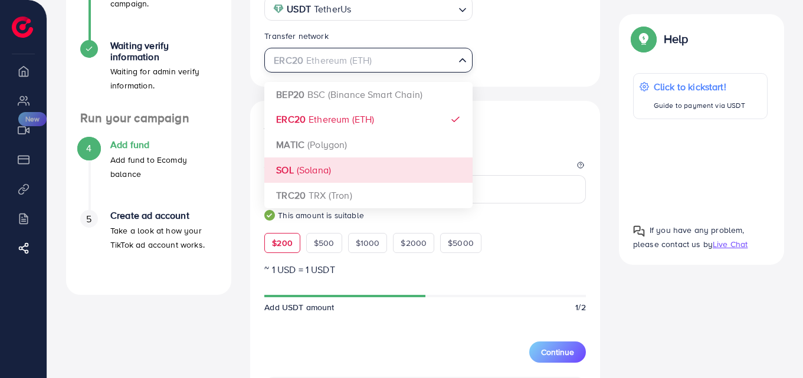
scroll to position [258, 0]
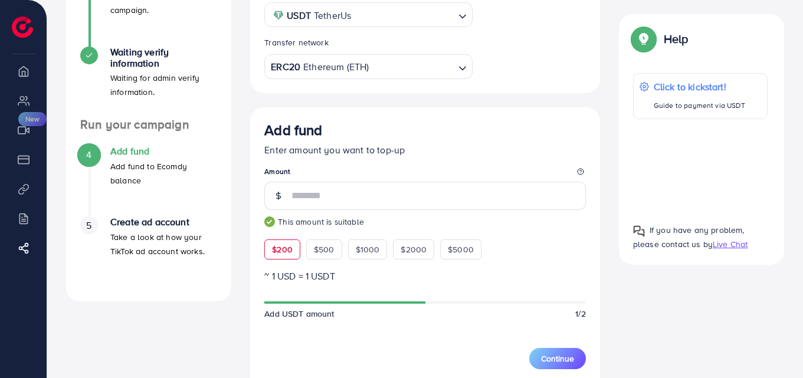
click at [522, 104] on div "Select coin USDT TetherUs Loading... Transfer network ERC20 Ethereum (ETH) Load…" at bounding box center [425, 303] width 350 height 658
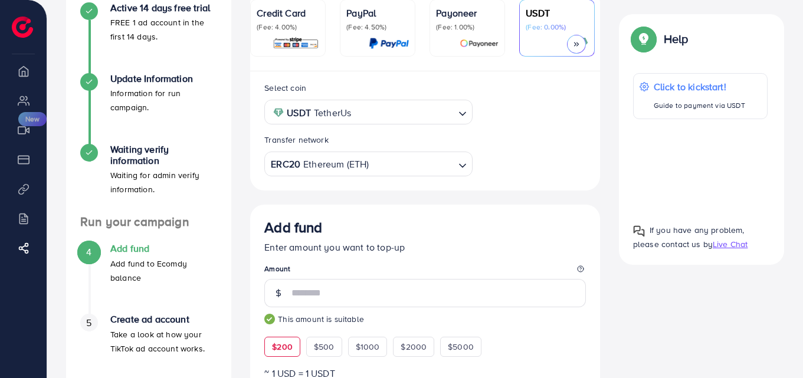
scroll to position [159, 0]
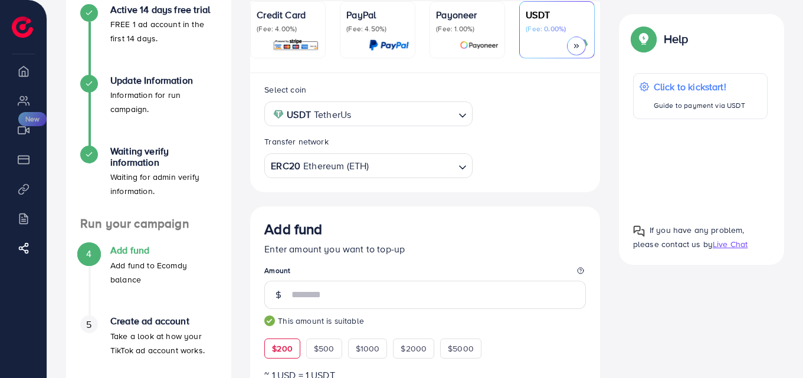
click at [444, 123] on input "Search for option" at bounding box center [404, 114] width 99 height 18
click at [383, 188] on div "Select coin USDC USD Coin Loading... USDT TetherUs USDC USD Coin Transfer netwo…" at bounding box center [425, 132] width 350 height 119
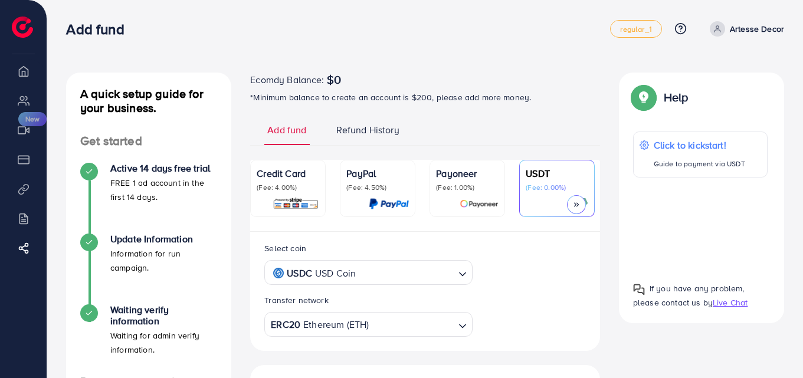
scroll to position [0, 0]
click at [346, 270] on div "USDC USD Coin" at bounding box center [361, 272] width 186 height 21
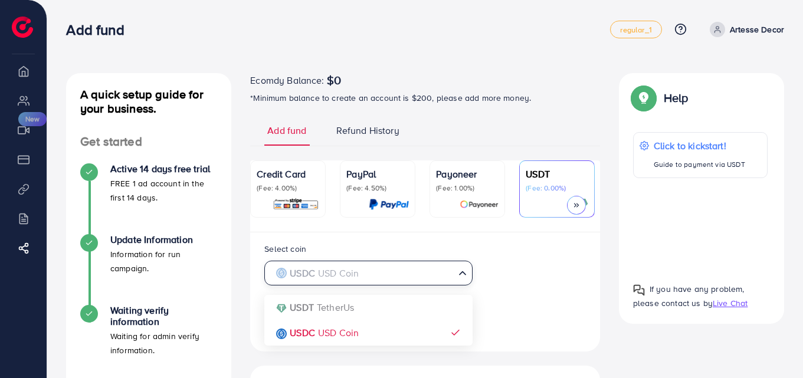
click at [346, 270] on input "Search for option" at bounding box center [361, 273] width 183 height 18
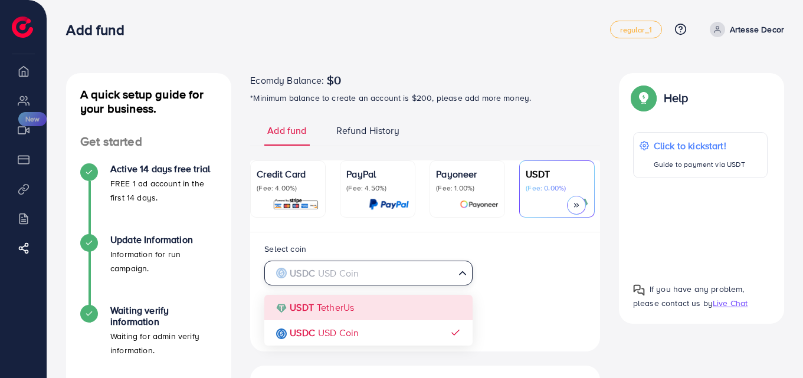
click at [342, 300] on div "Select coin USDC USD Coin Loading... USDT TetherUs USDC USD Coin Transfer netwo…" at bounding box center [425, 289] width 340 height 95
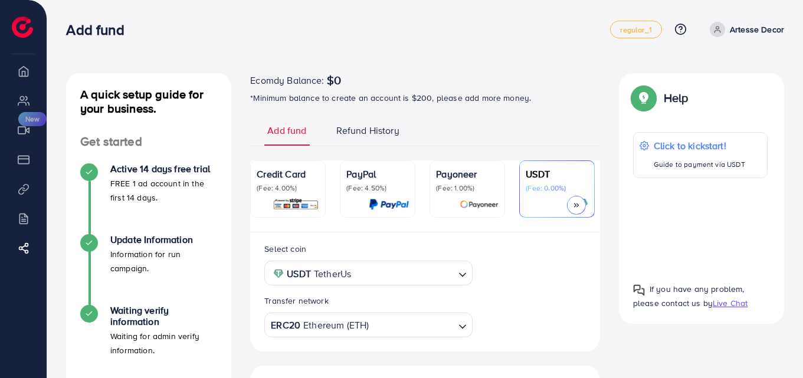
click at [582, 202] on div at bounding box center [576, 205] width 19 height 19
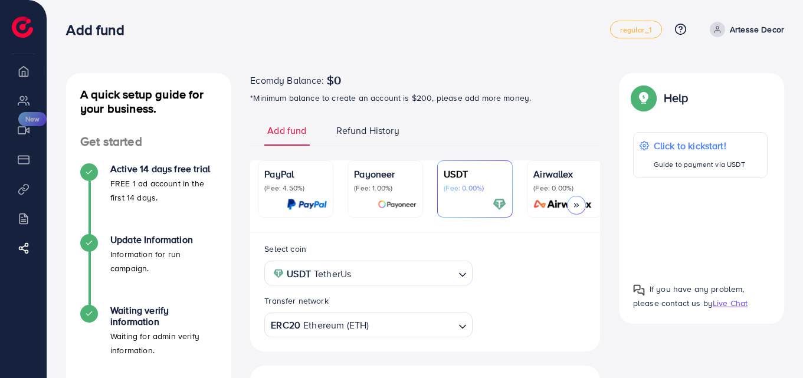
scroll to position [0, 84]
click at [552, 201] on img at bounding box center [560, 205] width 66 height 14
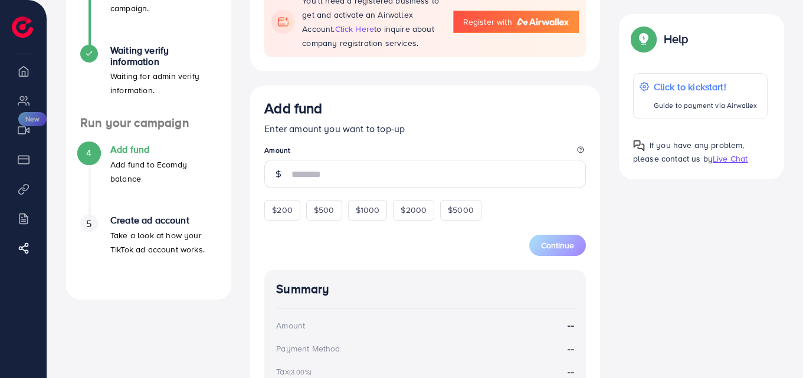
scroll to position [260, 0]
click at [277, 208] on span "$200" at bounding box center [282, 211] width 21 height 12
type input "***"
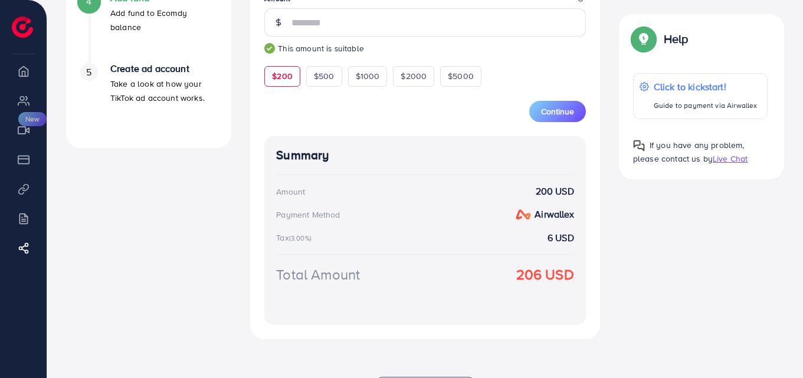
scroll to position [411, 0]
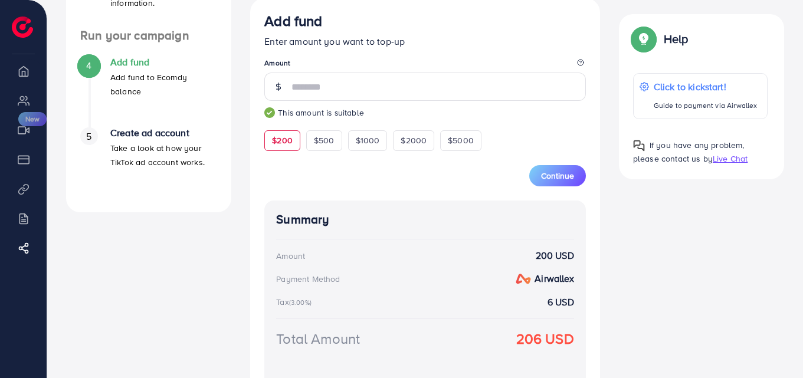
click at [277, 208] on div "Summary Amount 200 USD Payment Method airwallex Tax (3.00%) 6 USD Total Amount …" at bounding box center [424, 295] width 321 height 189
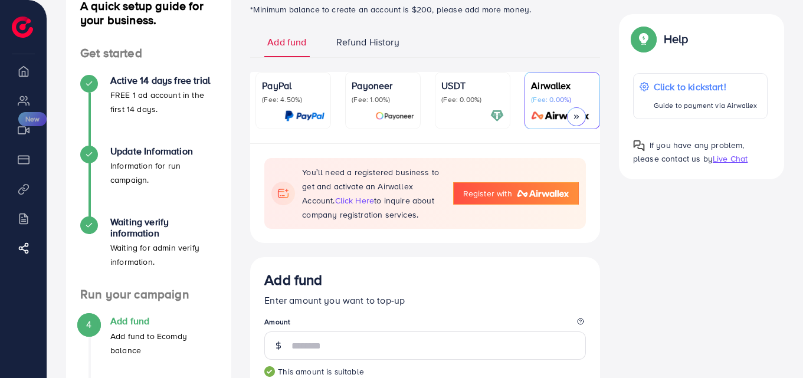
scroll to position [84, 0]
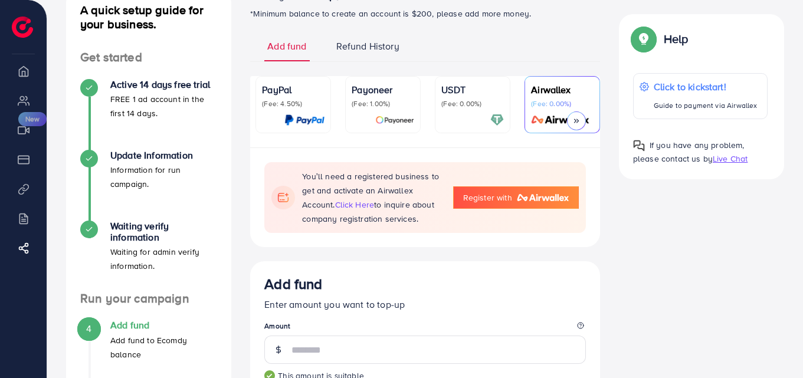
click at [261, 109] on link "PayPal (Fee: 4.50%)" at bounding box center [293, 104] width 76 height 57
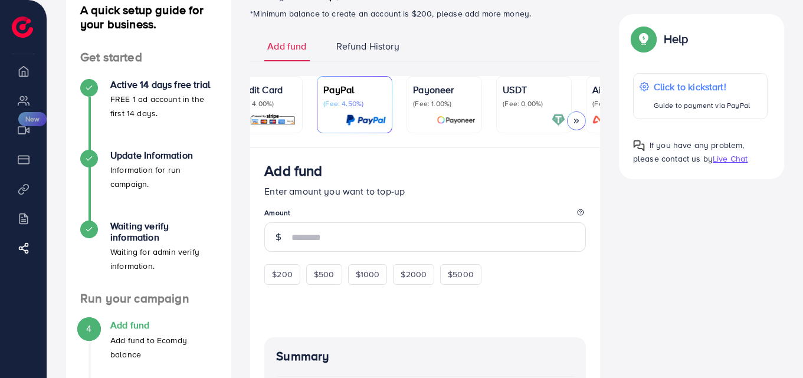
scroll to position [0, 5]
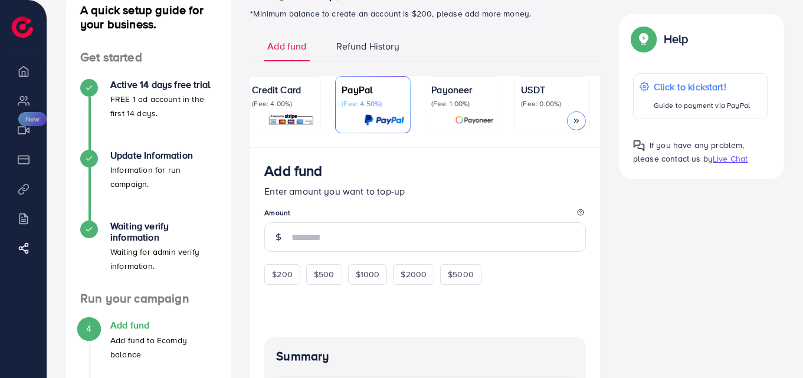
click at [282, 103] on p "(Fee: 4.00%)" at bounding box center [283, 103] width 63 height 9
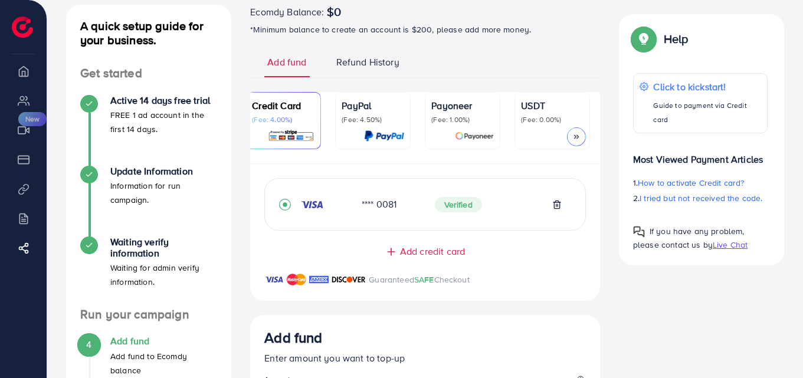
scroll to position [40, 0]
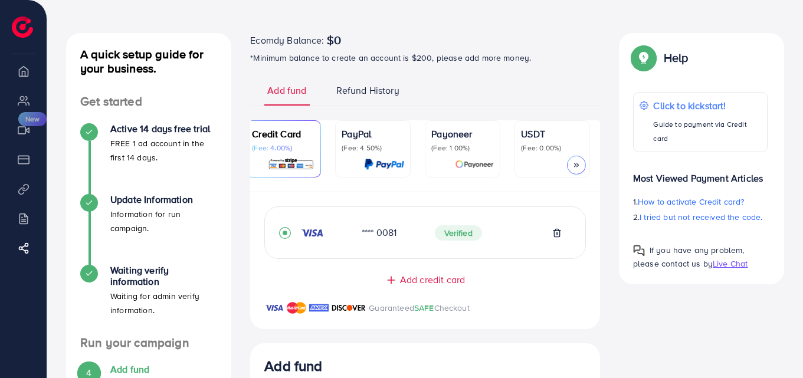
click at [369, 84] on span "Refund History" at bounding box center [367, 91] width 63 height 14
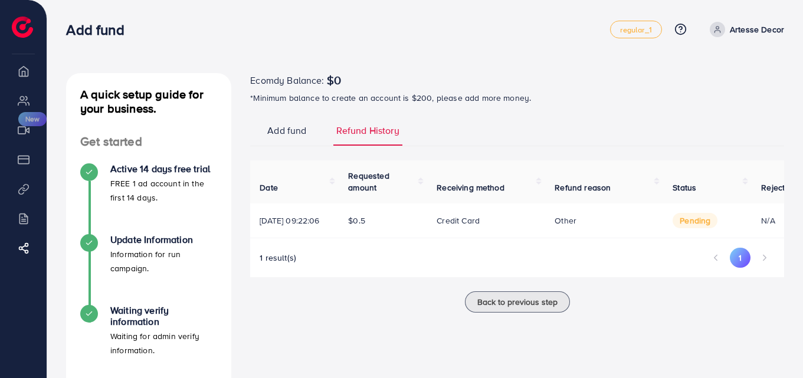
click at [14, 28] on img at bounding box center [22, 27] width 21 height 21
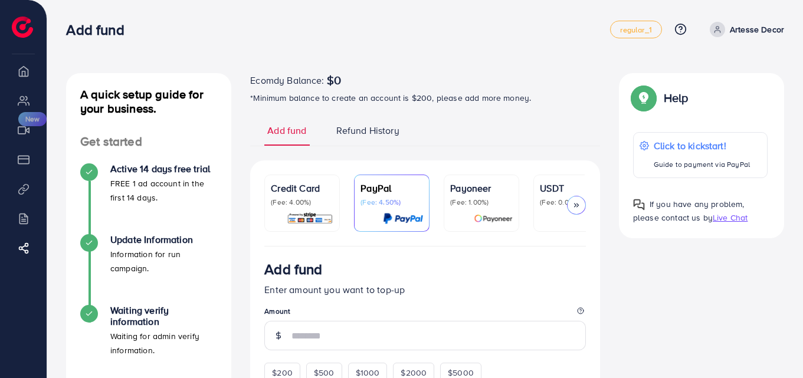
click at [724, 29] on span at bounding box center [717, 29] width 15 height 15
